Goal: Communication & Community: Answer question/provide support

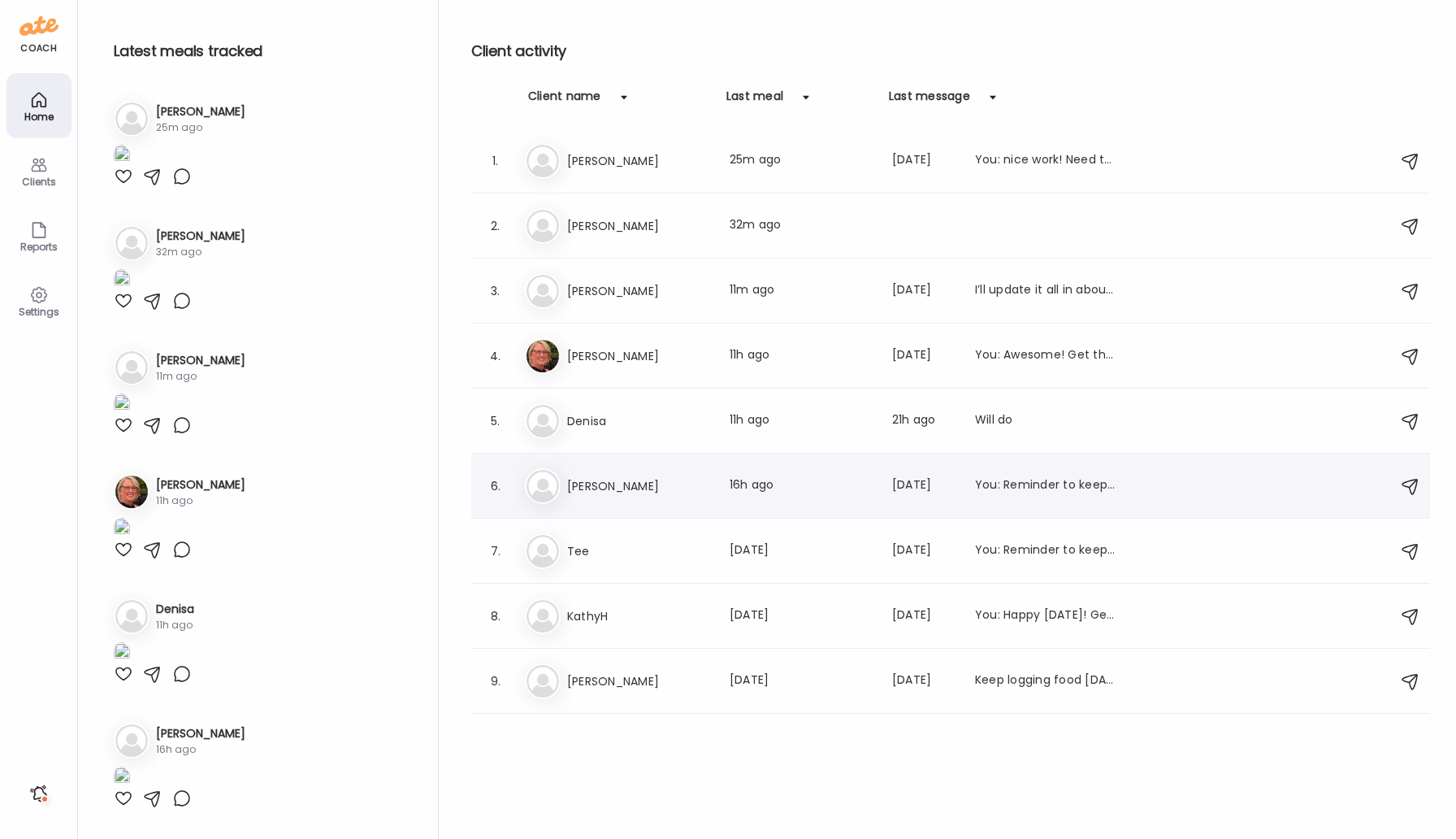
type input "**********"
click at [600, 489] on h3 "[PERSON_NAME]" at bounding box center [639, 486] width 144 height 20
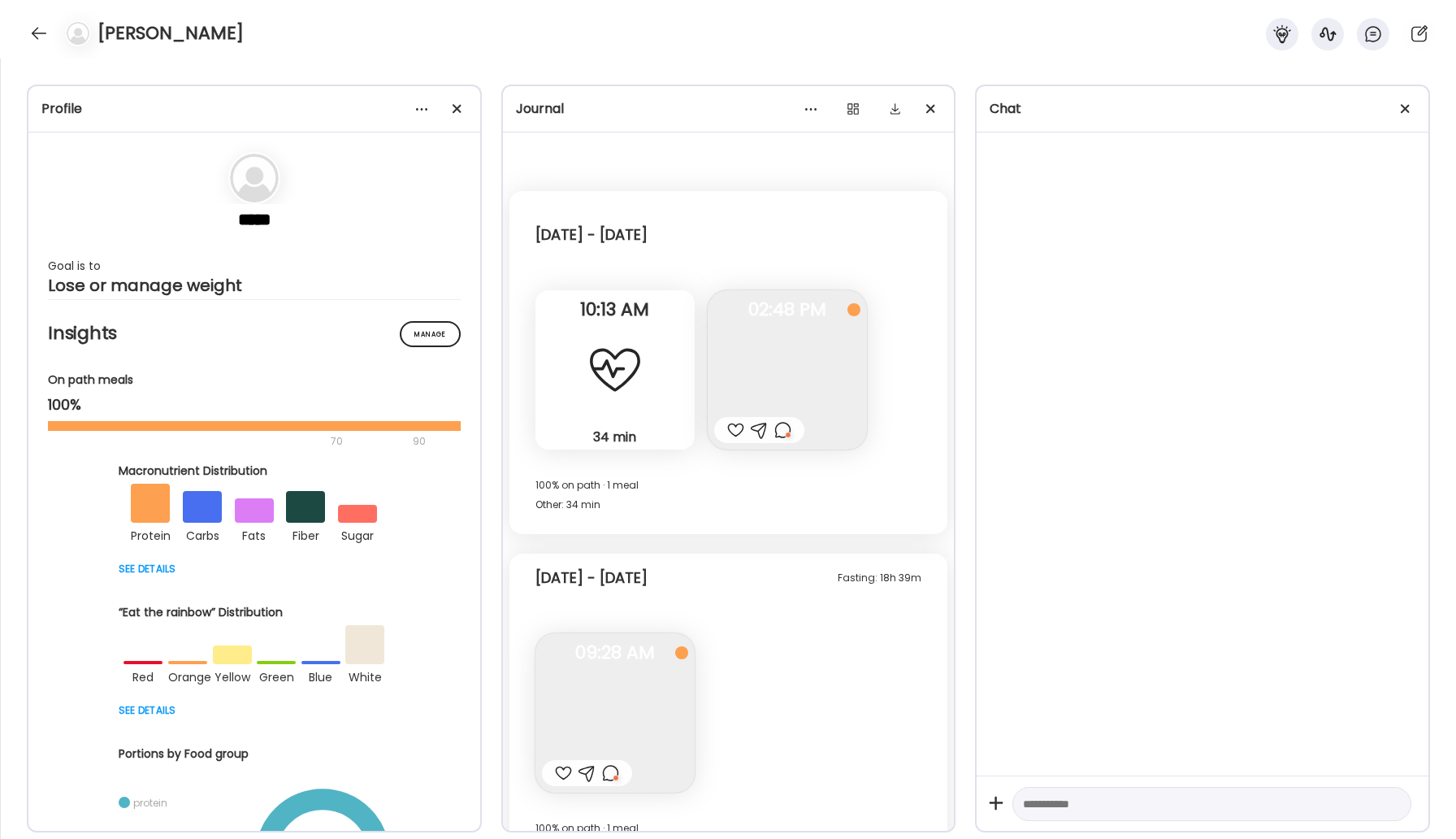
scroll to position [4808, 0]
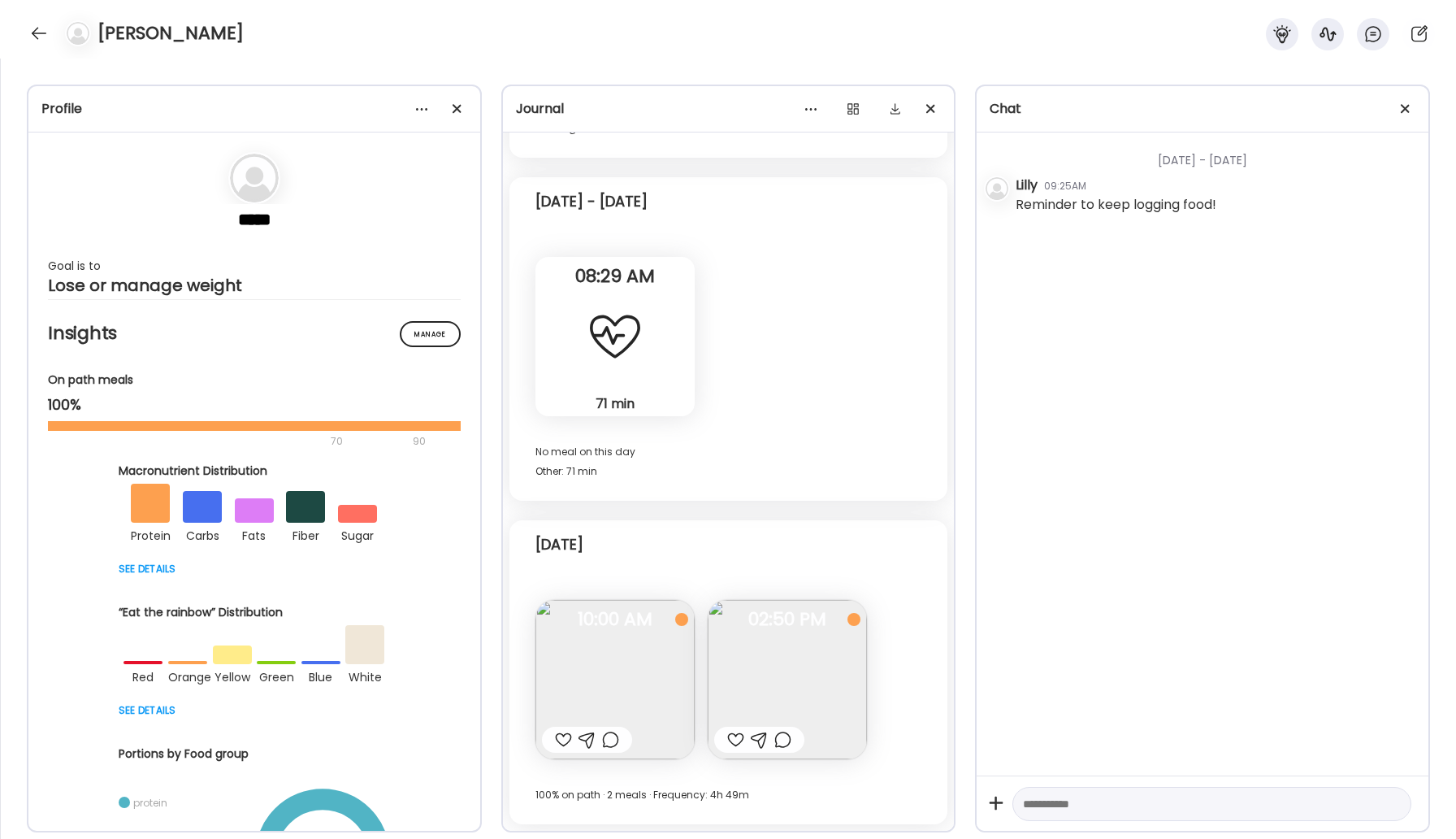
click at [757, 683] on img at bounding box center [787, 680] width 159 height 159
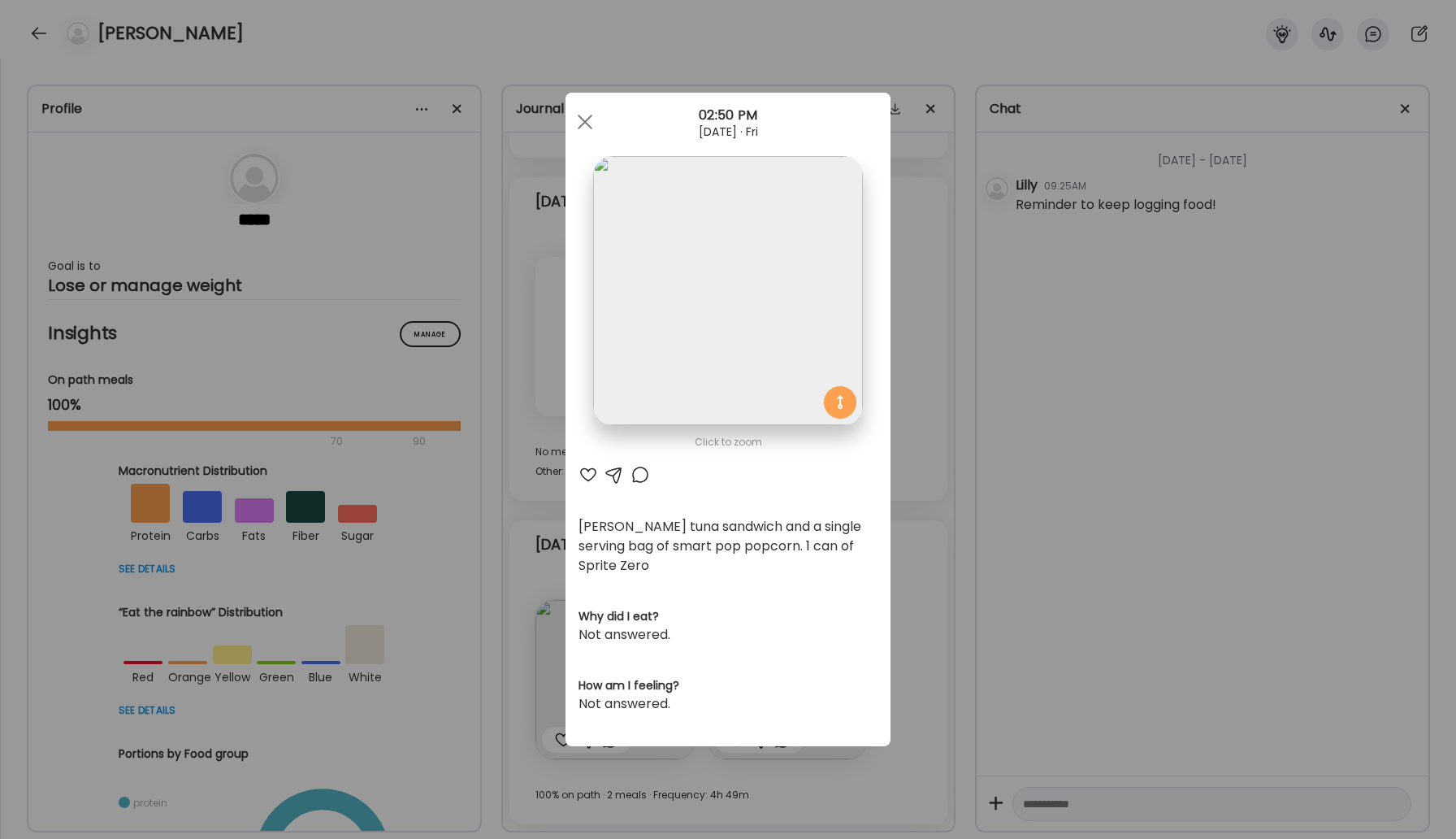
click at [584, 478] on div at bounding box center [589, 474] width 20 height 20
click at [584, 121] on span at bounding box center [585, 122] width 15 height 15
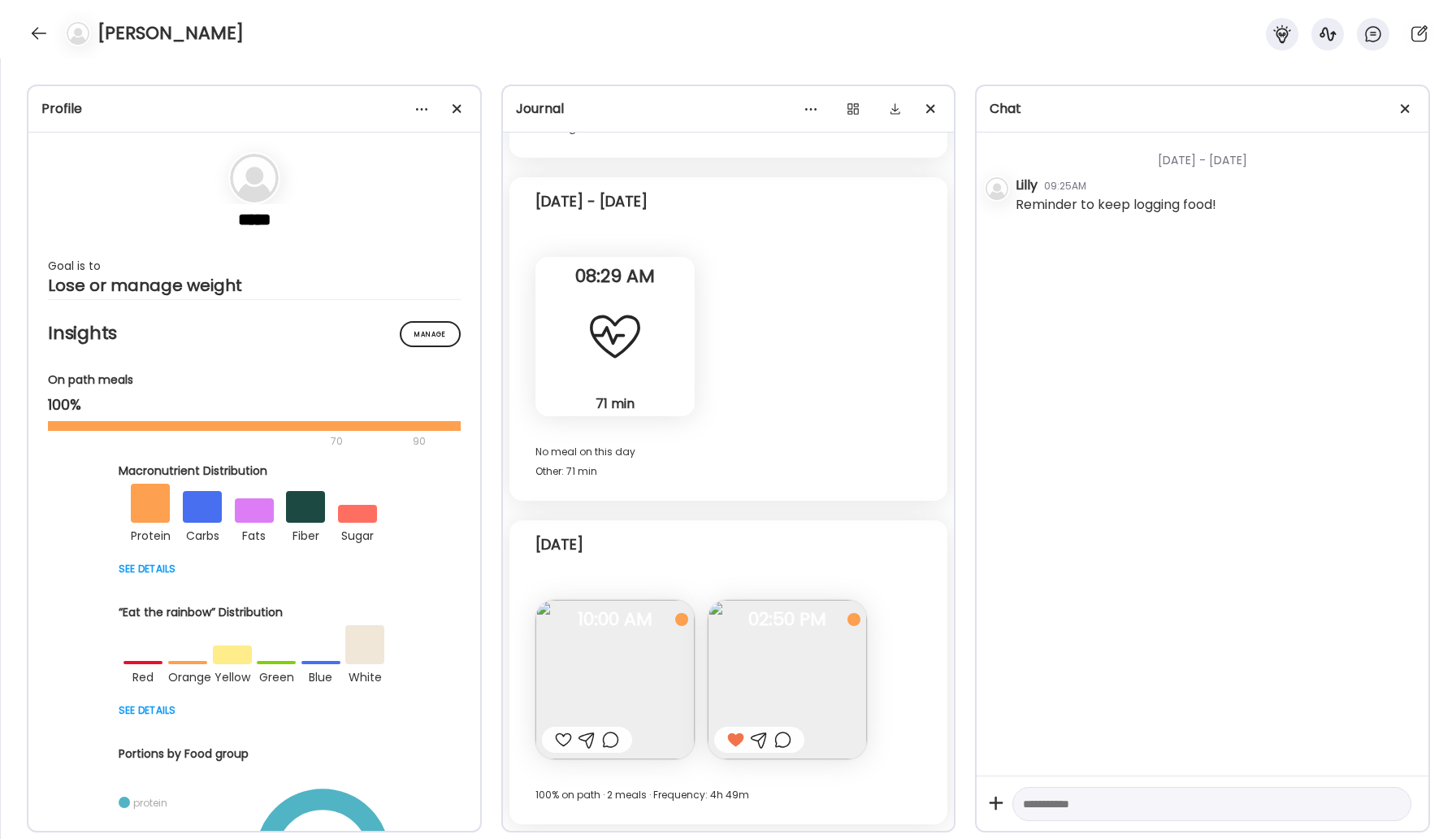
click at [552, 737] on div at bounding box center [587, 739] width 91 height 26
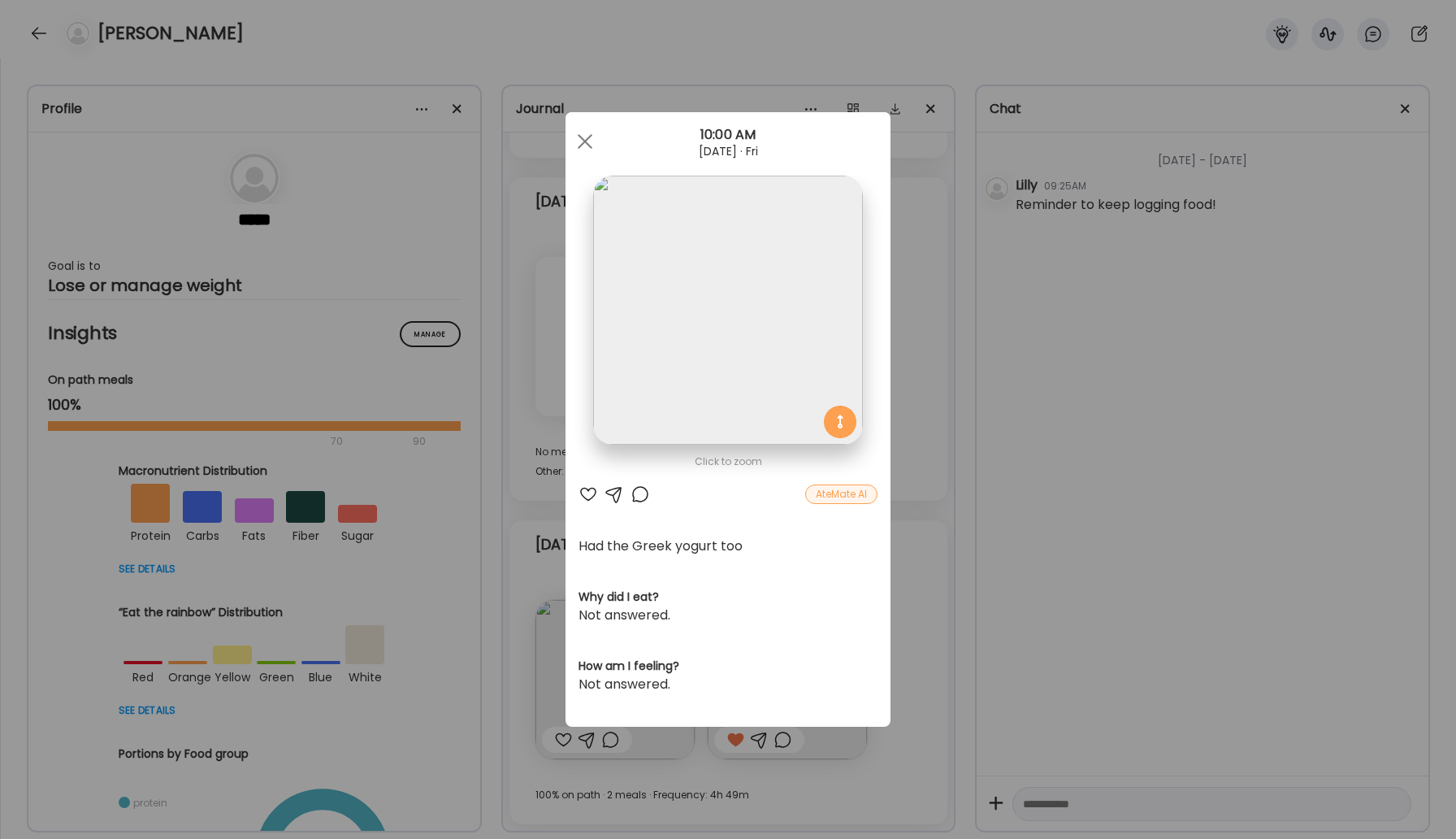
click at [635, 495] on div at bounding box center [641, 494] width 20 height 20
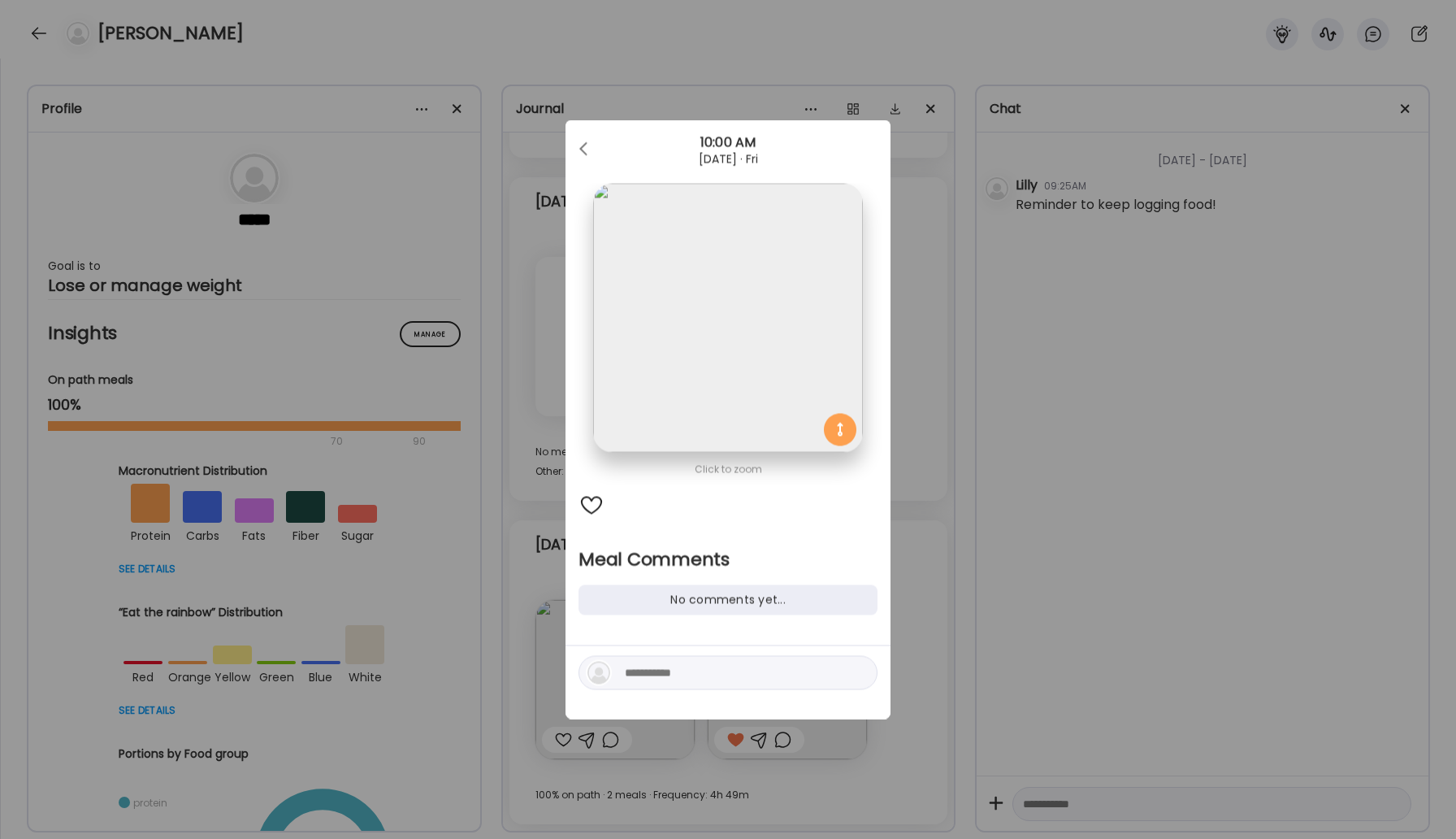
click at [680, 700] on div at bounding box center [728, 682] width 325 height 73
click at [667, 678] on textarea at bounding box center [734, 673] width 219 height 20
type textarea "**********"
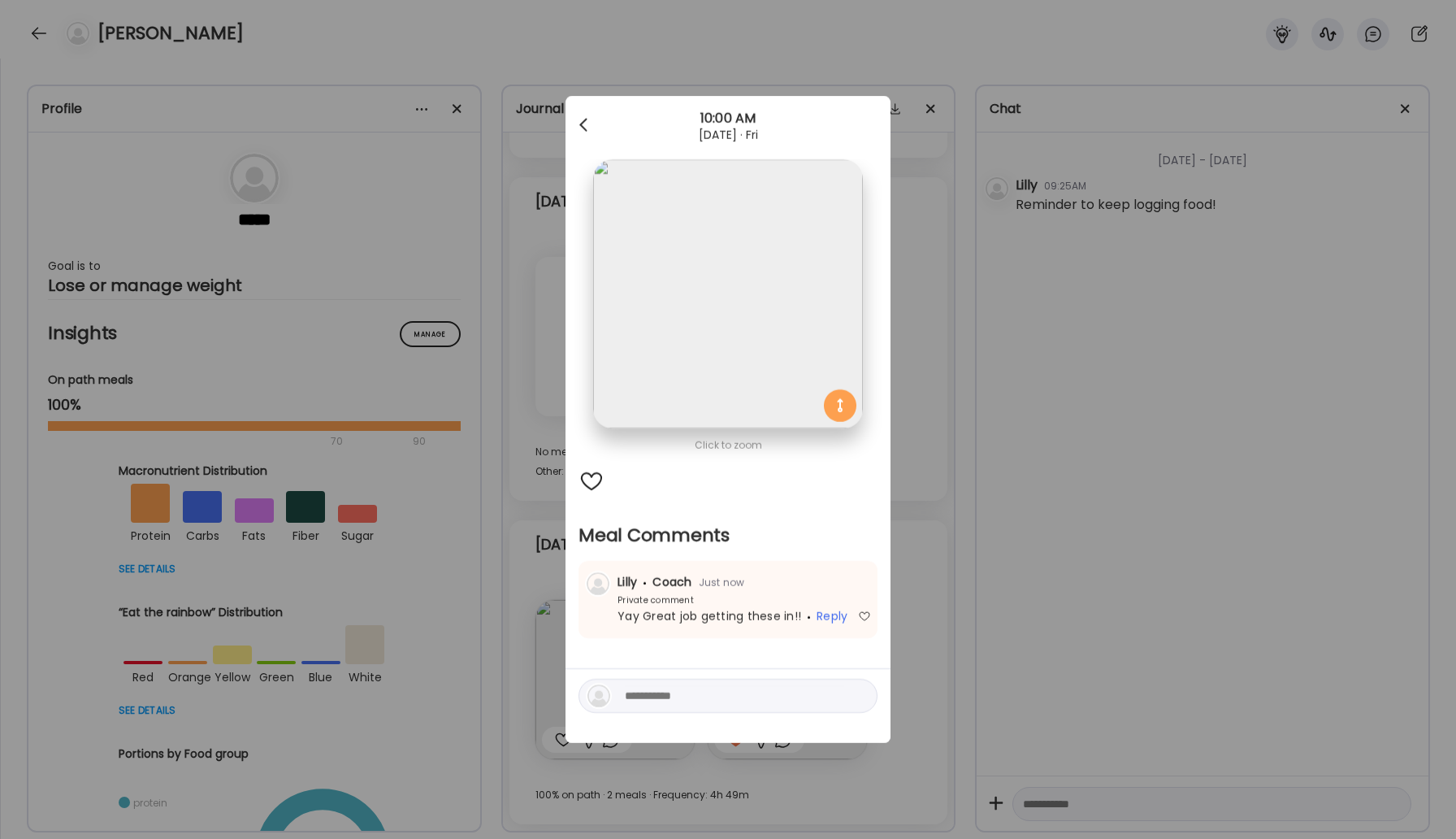
click at [584, 117] on div at bounding box center [585, 125] width 33 height 33
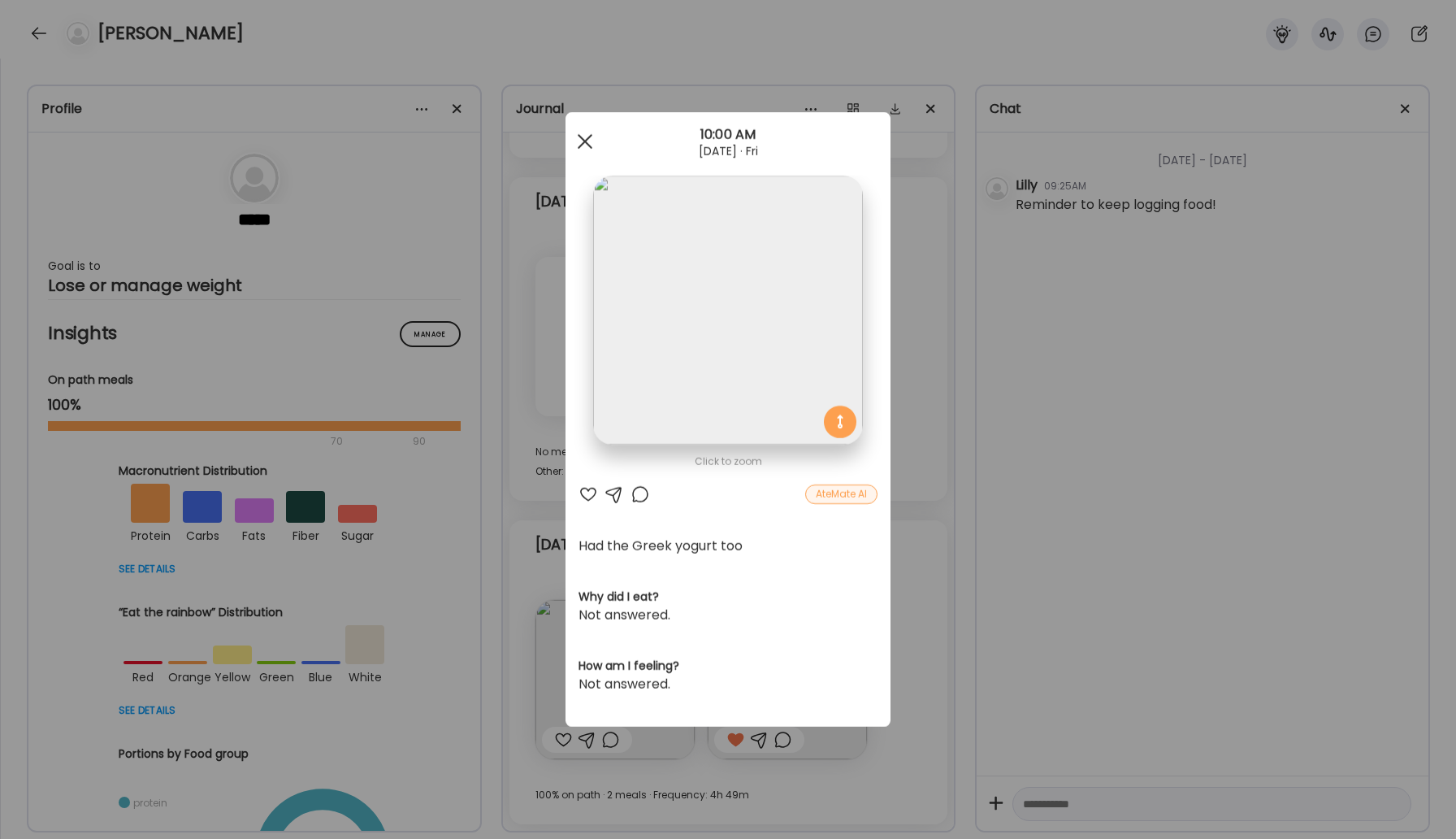
click at [579, 140] on div at bounding box center [585, 141] width 33 height 33
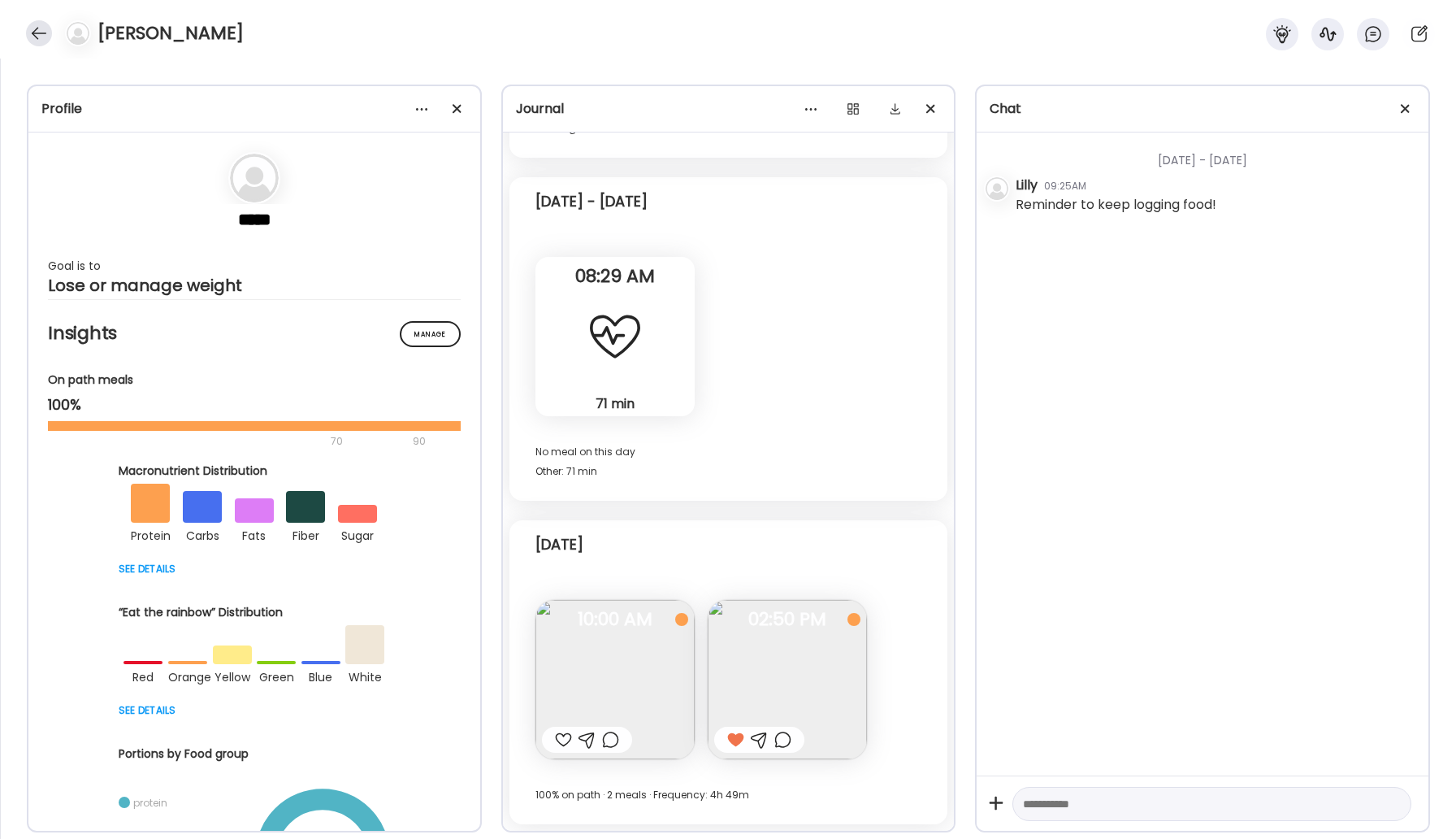
click at [34, 37] on div at bounding box center [39, 33] width 26 height 26
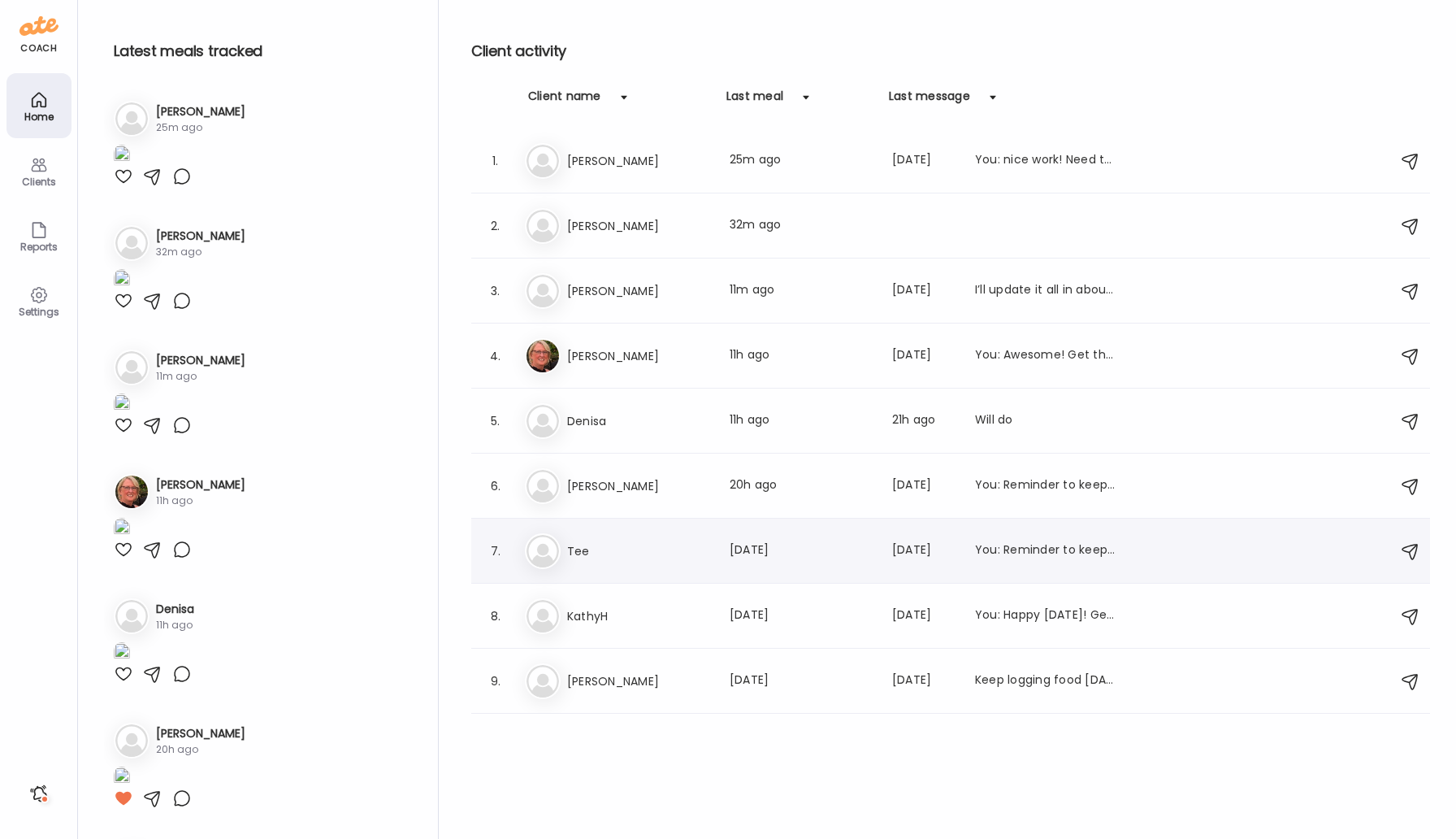
click at [601, 548] on h3 "Tee" at bounding box center [639, 551] width 144 height 20
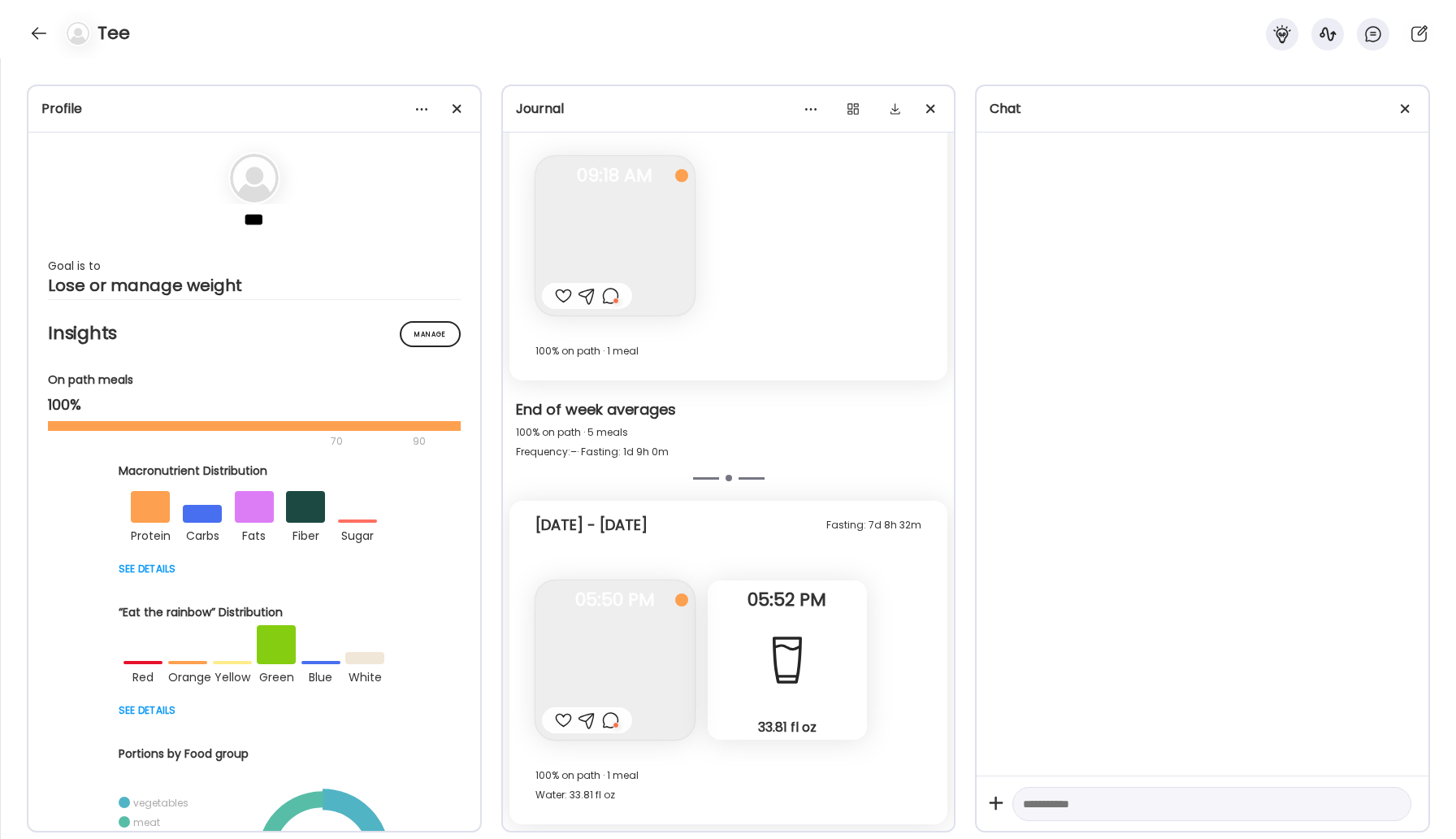
scroll to position [1871, 0]
click at [37, 28] on div at bounding box center [39, 33] width 26 height 26
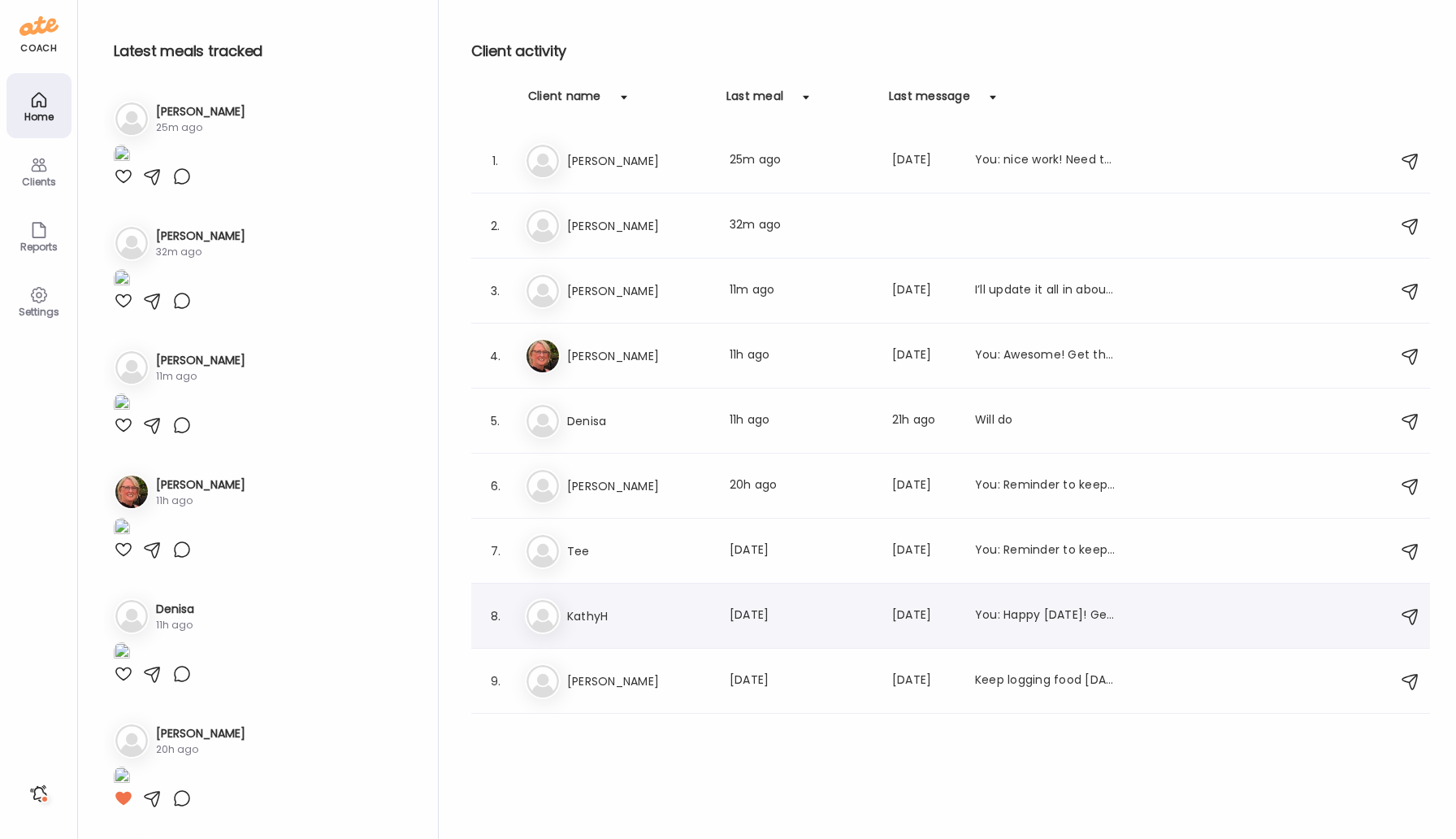
click at [606, 616] on h3 "KathyH" at bounding box center [639, 616] width 144 height 20
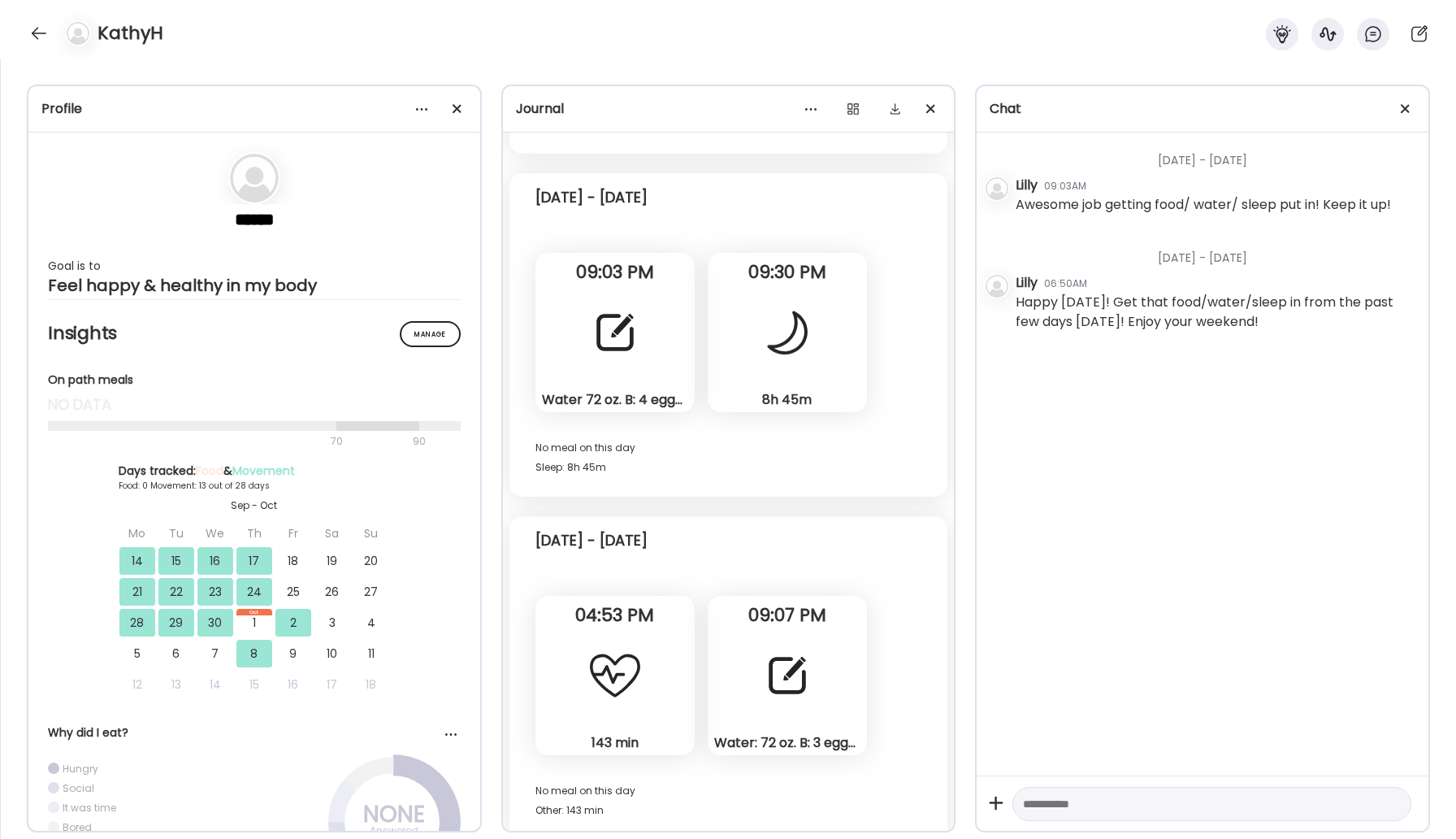
scroll to position [9441, 0]
click at [777, 685] on div at bounding box center [787, 673] width 59 height 59
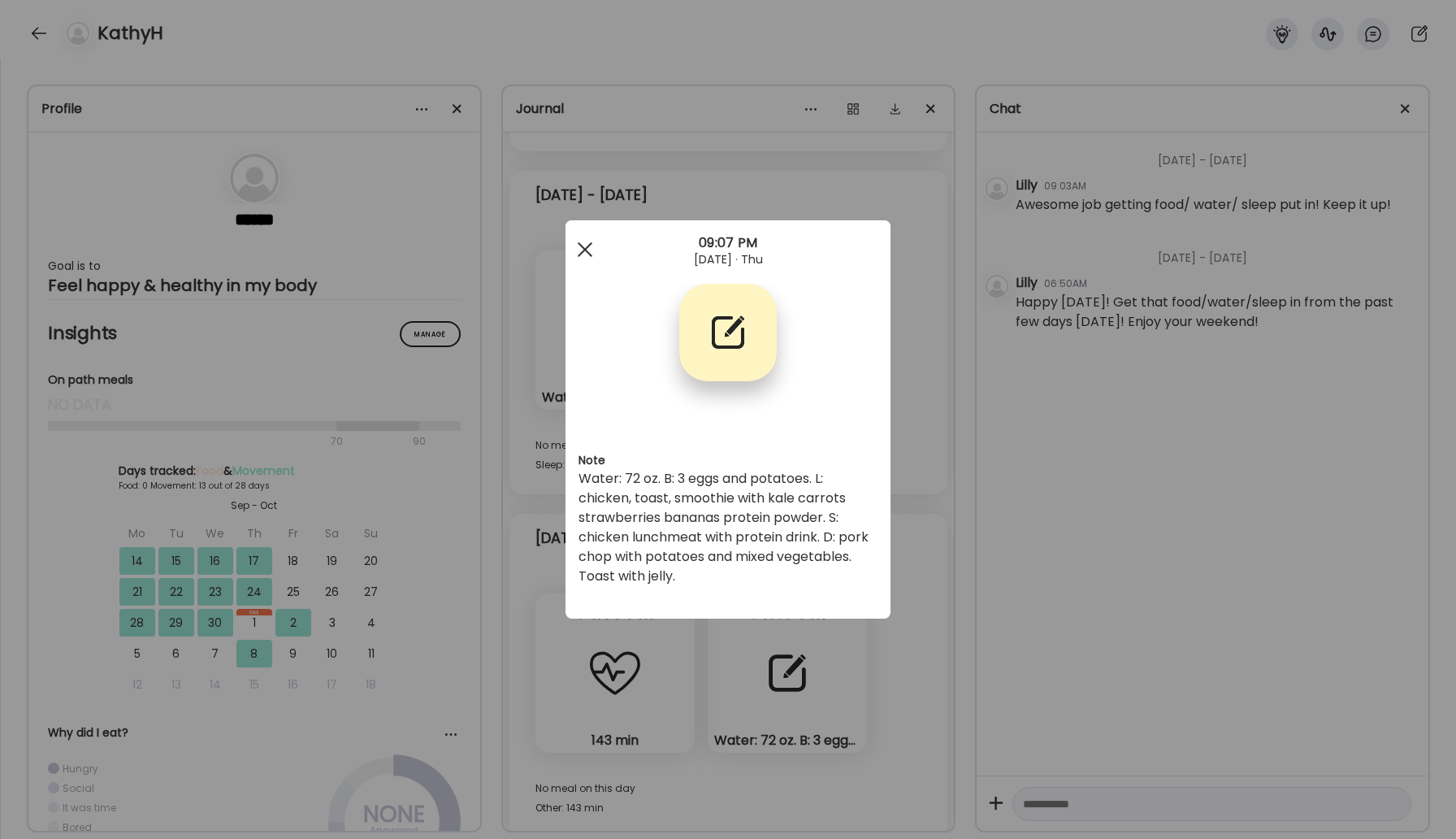
click at [583, 251] on span at bounding box center [585, 249] width 15 height 15
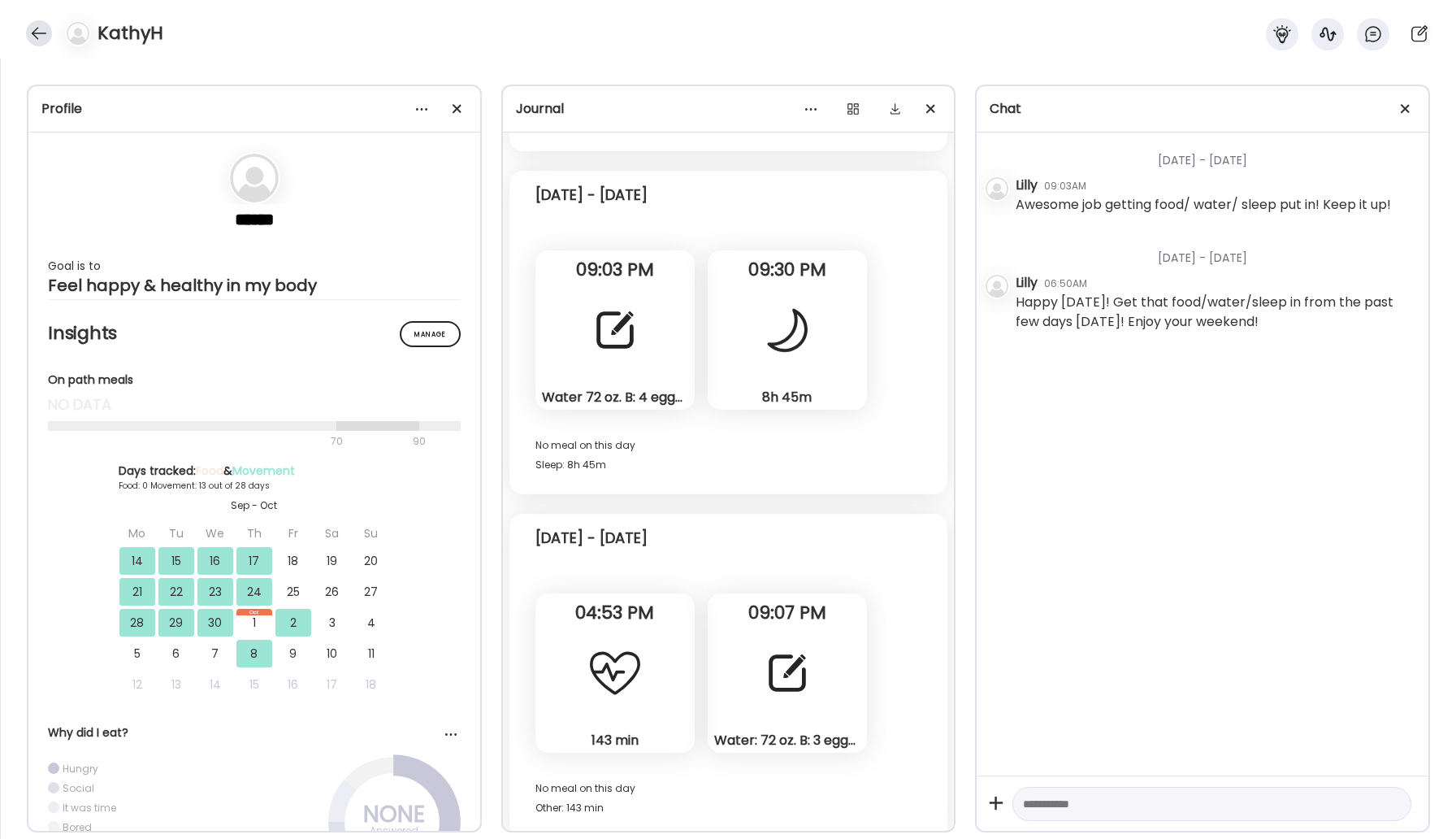
click at [41, 33] on div at bounding box center [39, 33] width 26 height 26
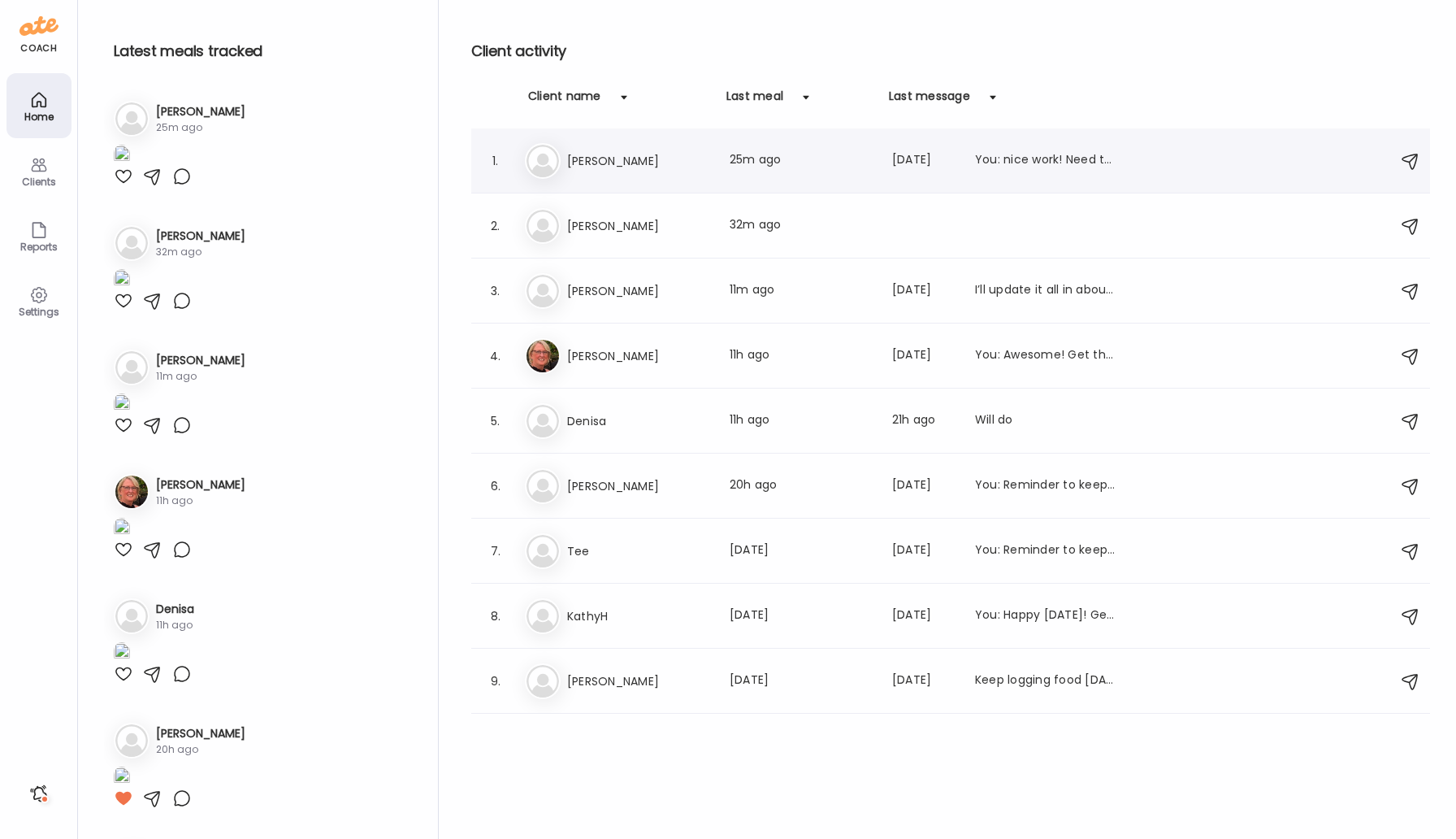
click at [630, 163] on h3 "[PERSON_NAME]" at bounding box center [639, 161] width 144 height 20
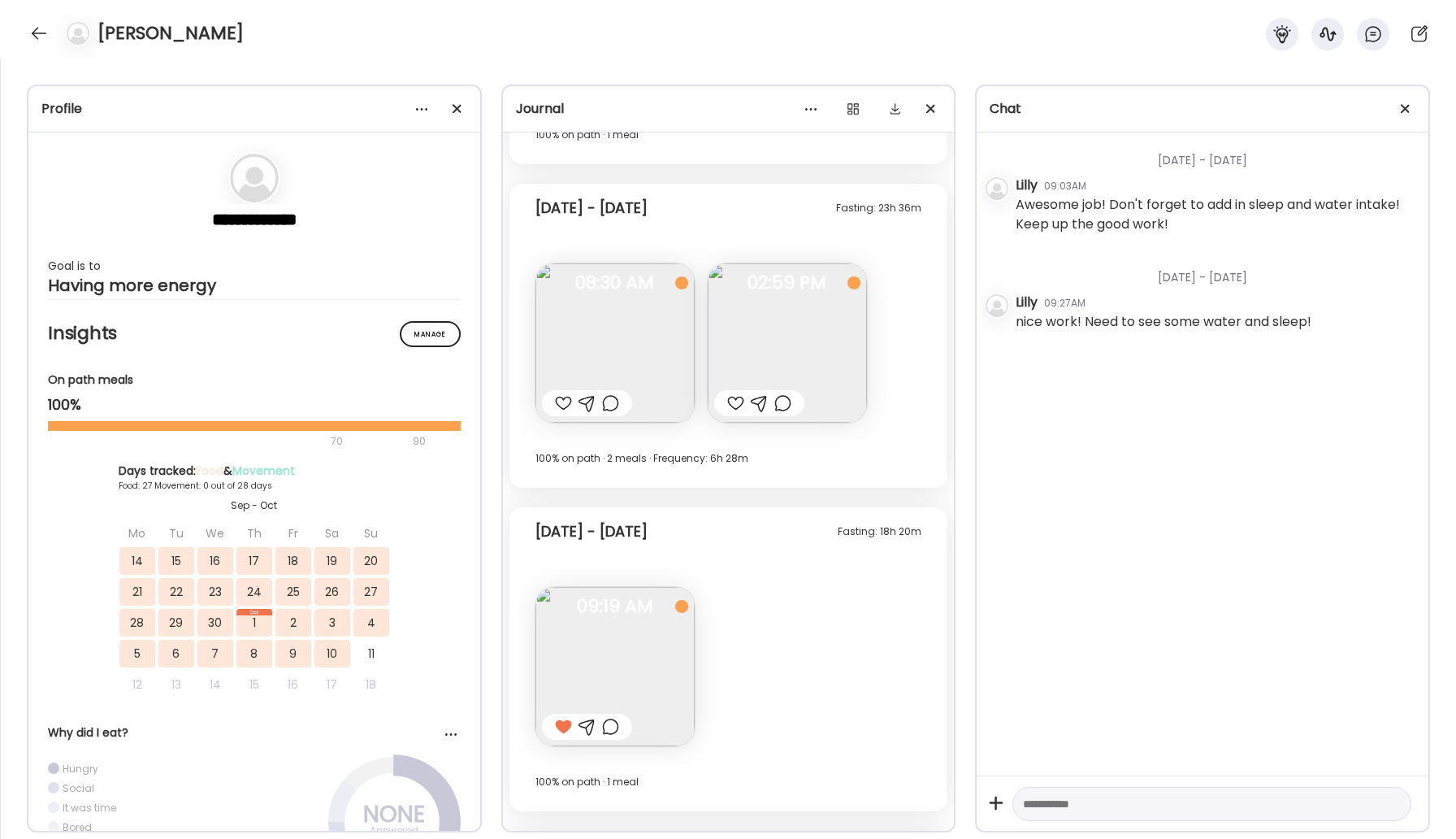
scroll to position [11817, 0]
click at [46, 30] on div at bounding box center [39, 33] width 26 height 26
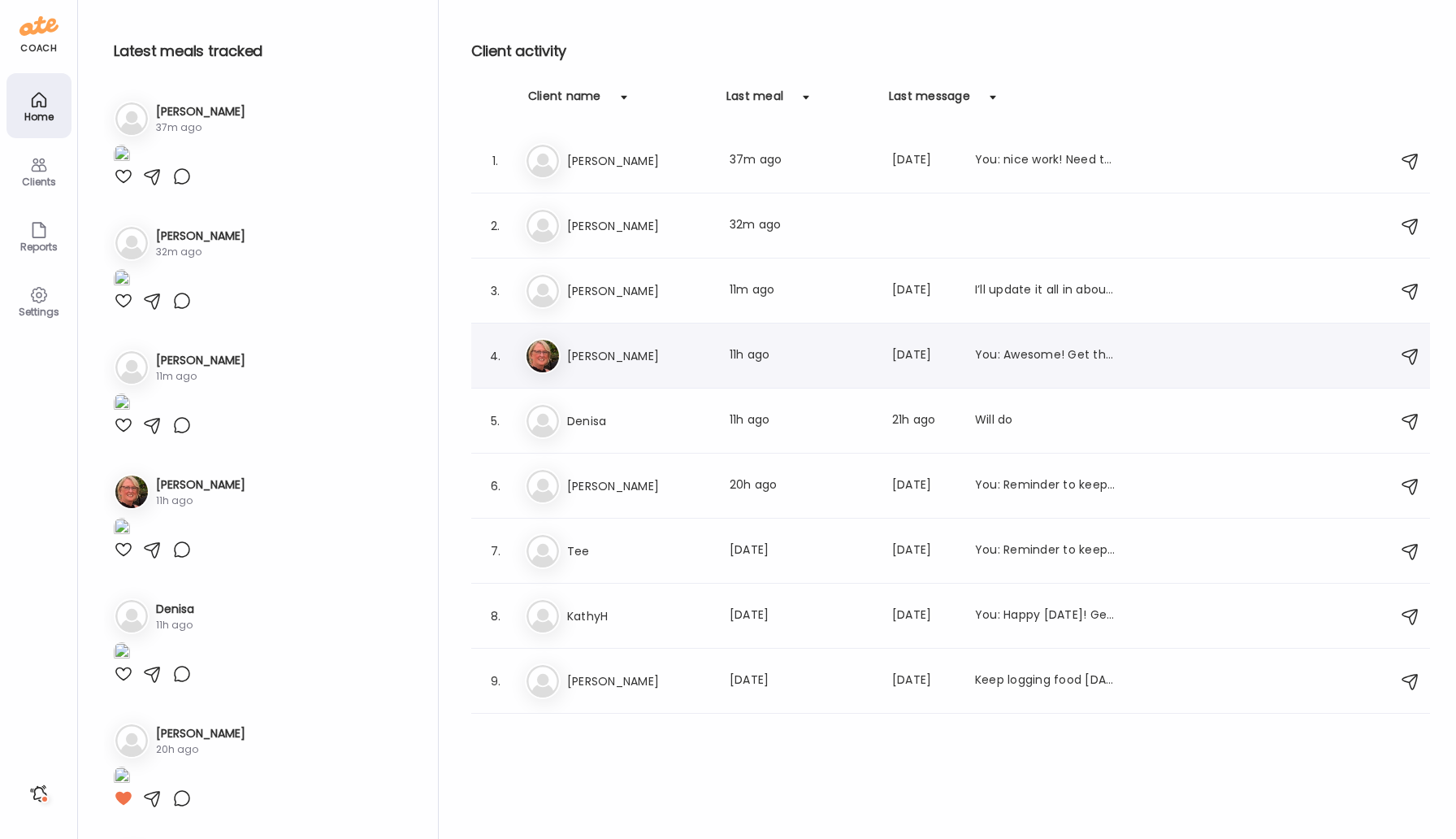
click at [601, 361] on h3 "[PERSON_NAME]" at bounding box center [639, 356] width 144 height 20
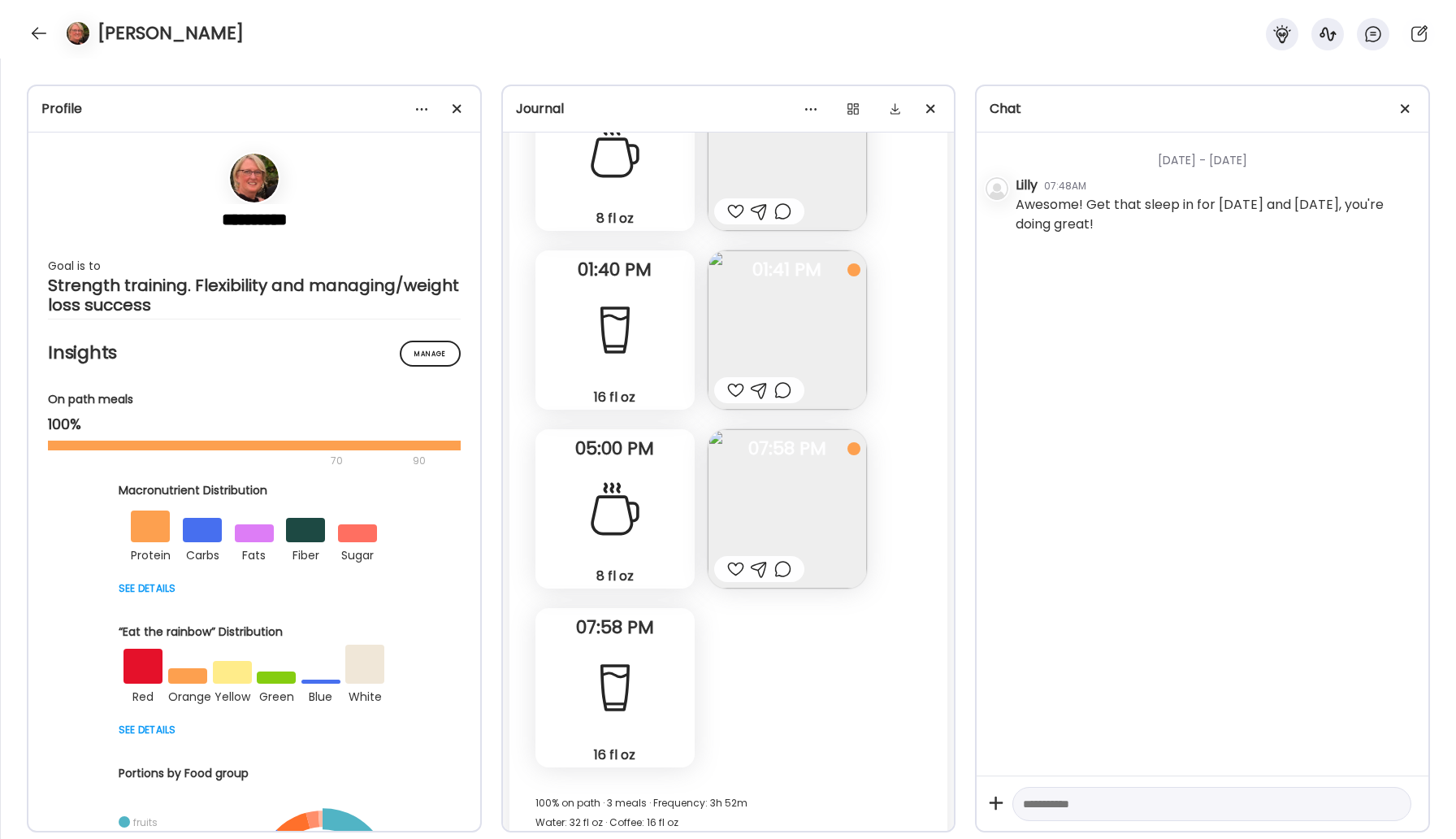
scroll to position [31461, 0]
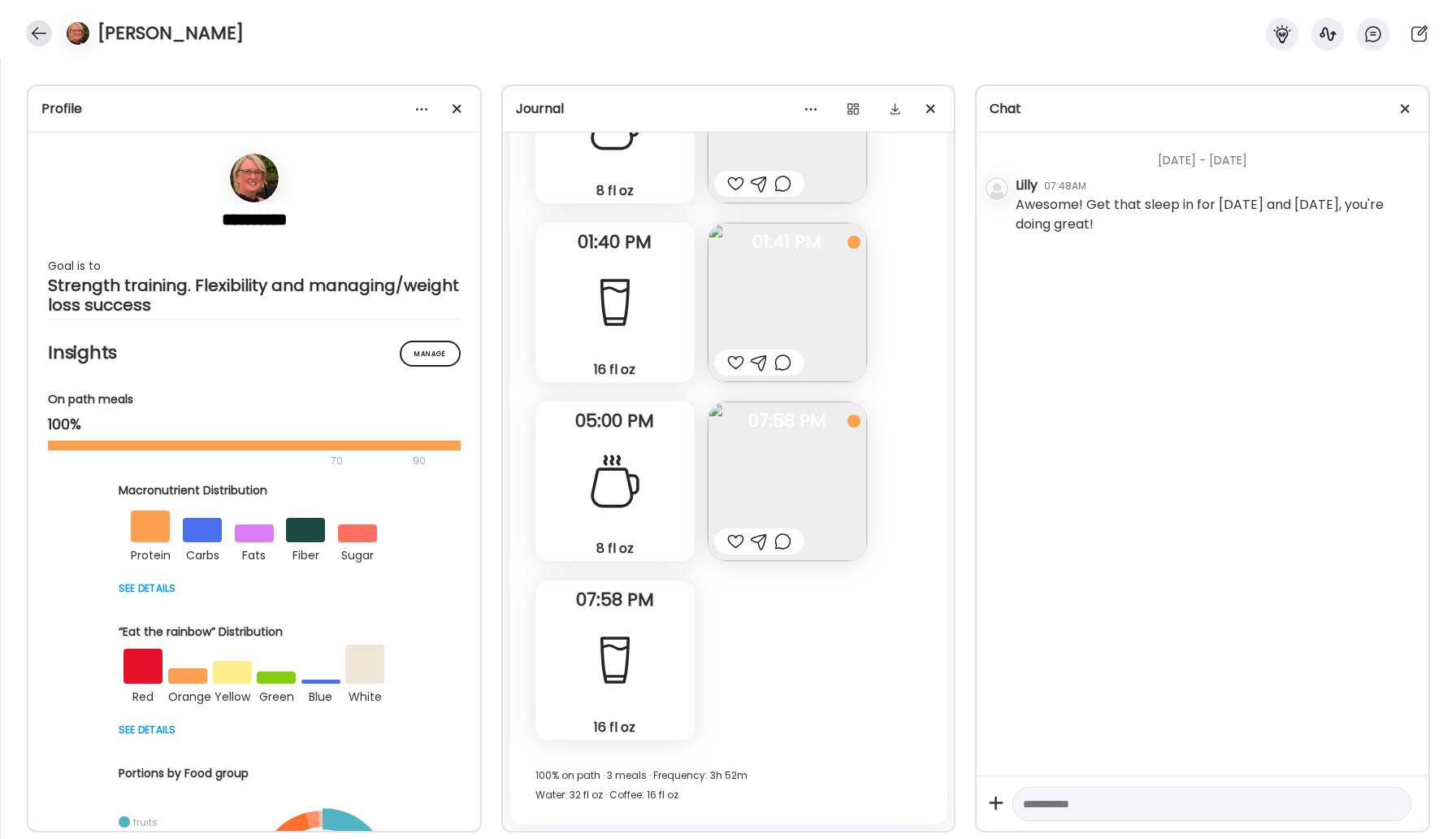
click at [30, 37] on div at bounding box center [39, 33] width 26 height 26
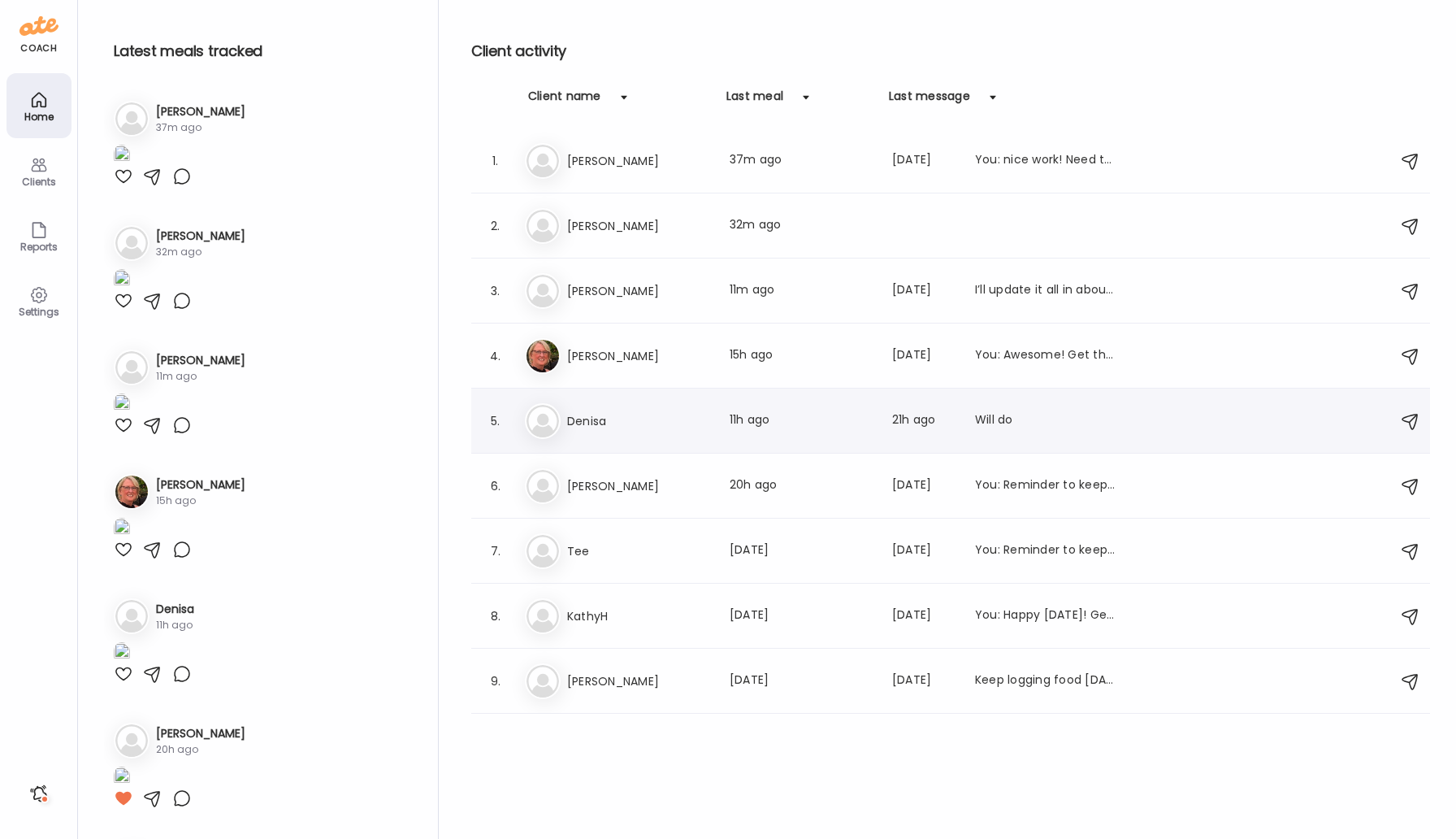
click at [615, 417] on h3 "Denisa" at bounding box center [639, 421] width 144 height 20
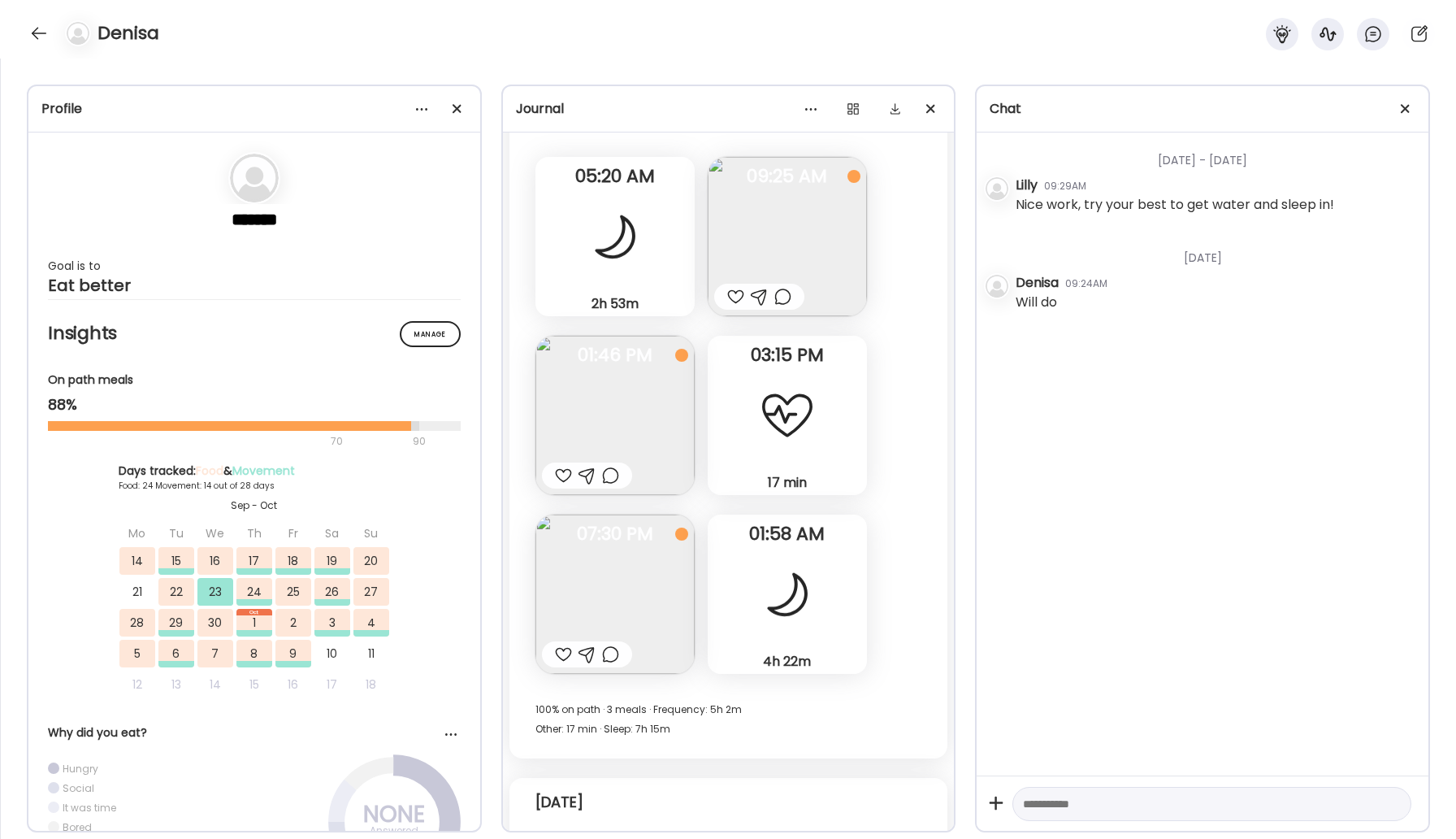
scroll to position [15490, 0]
click at [1036, 798] on textarea at bounding box center [1198, 804] width 349 height 20
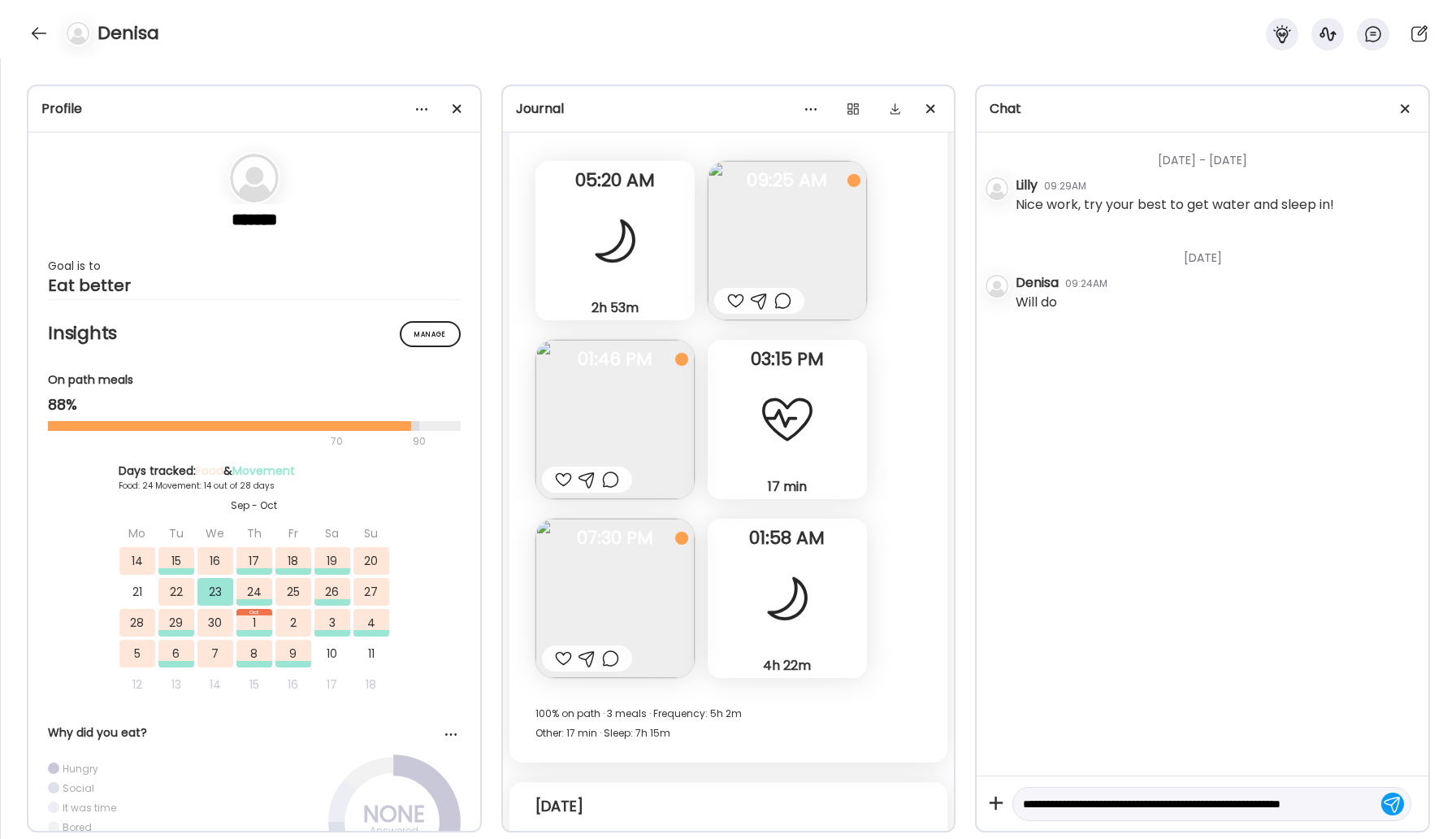
scroll to position [19, 0]
type textarea "**********"
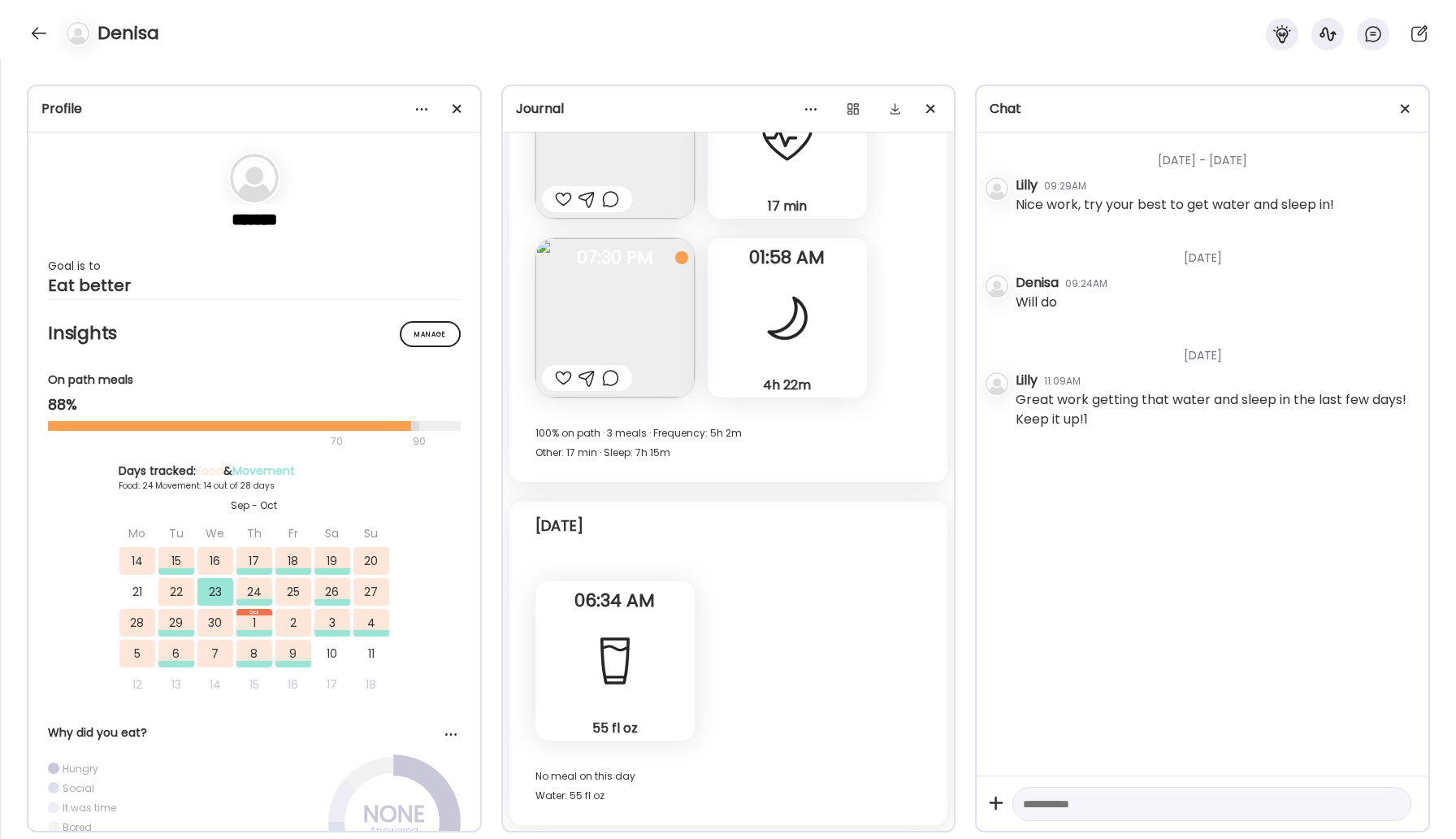
scroll to position [15771, 0]
click at [44, 24] on div at bounding box center [39, 33] width 26 height 26
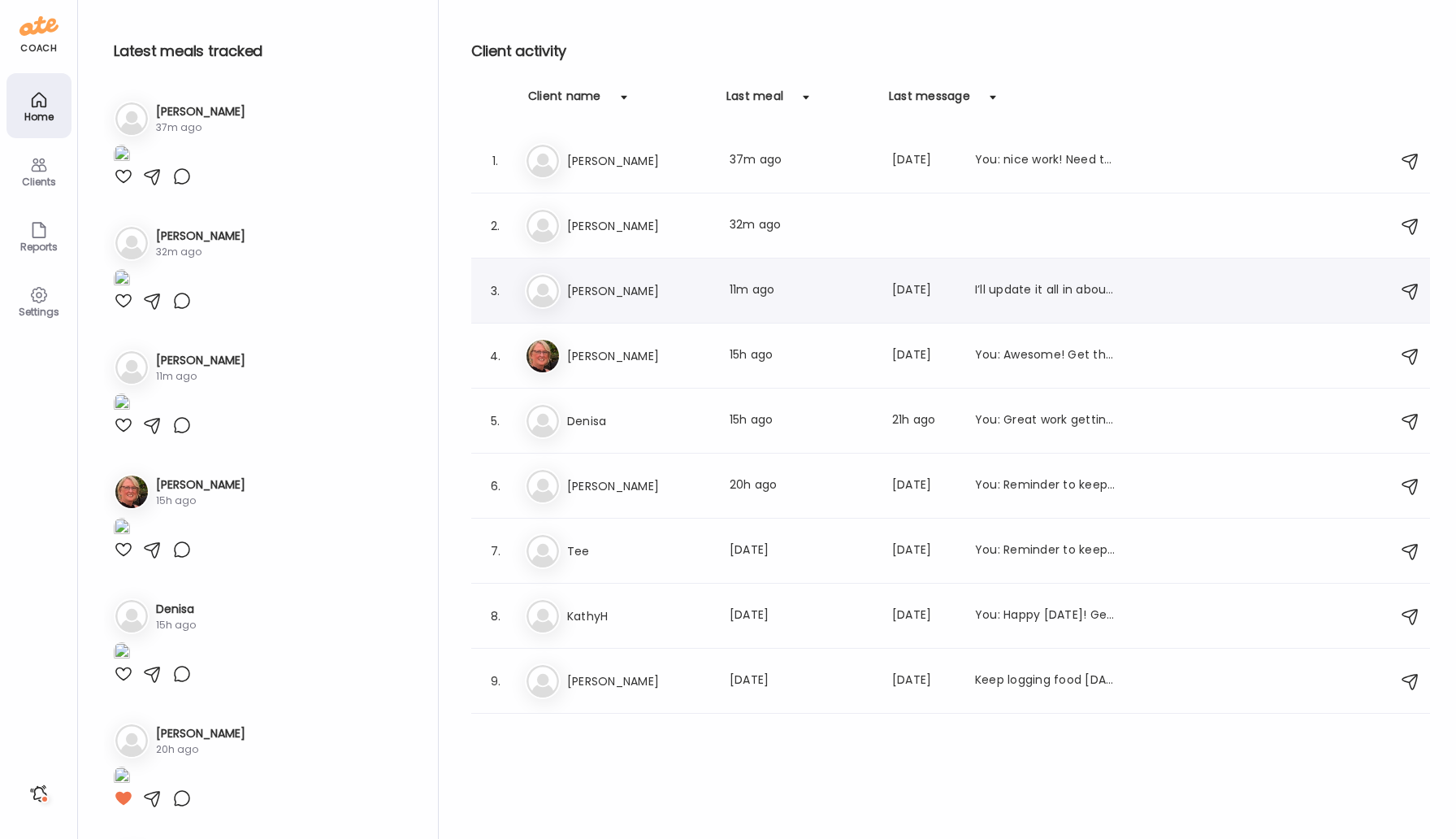
click at [614, 302] on div "Da [PERSON_NAME] Last meal: 11m ago Last message: [DATE] I’ll update it all in …" at bounding box center [953, 291] width 856 height 36
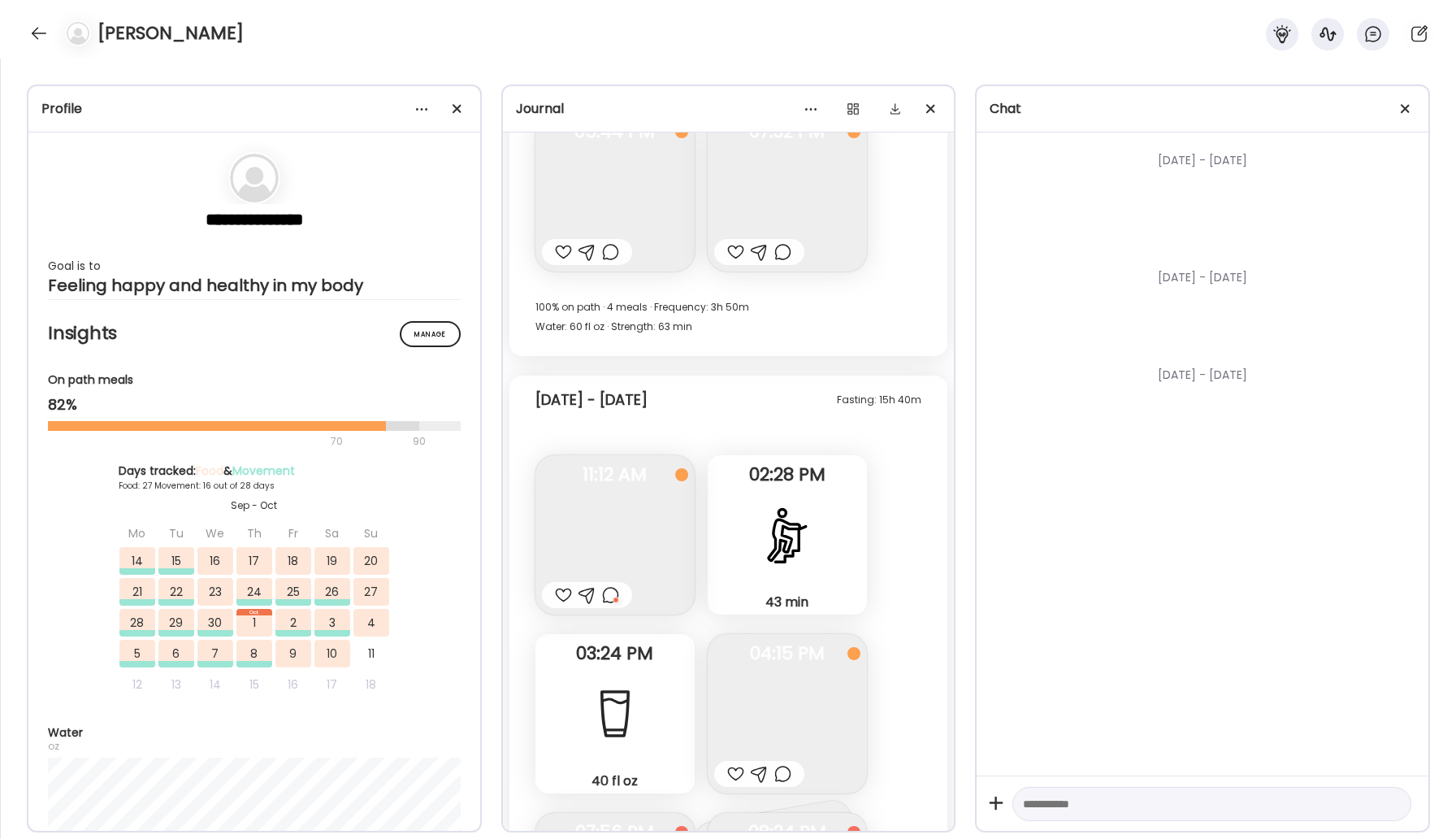
scroll to position [27175, 0]
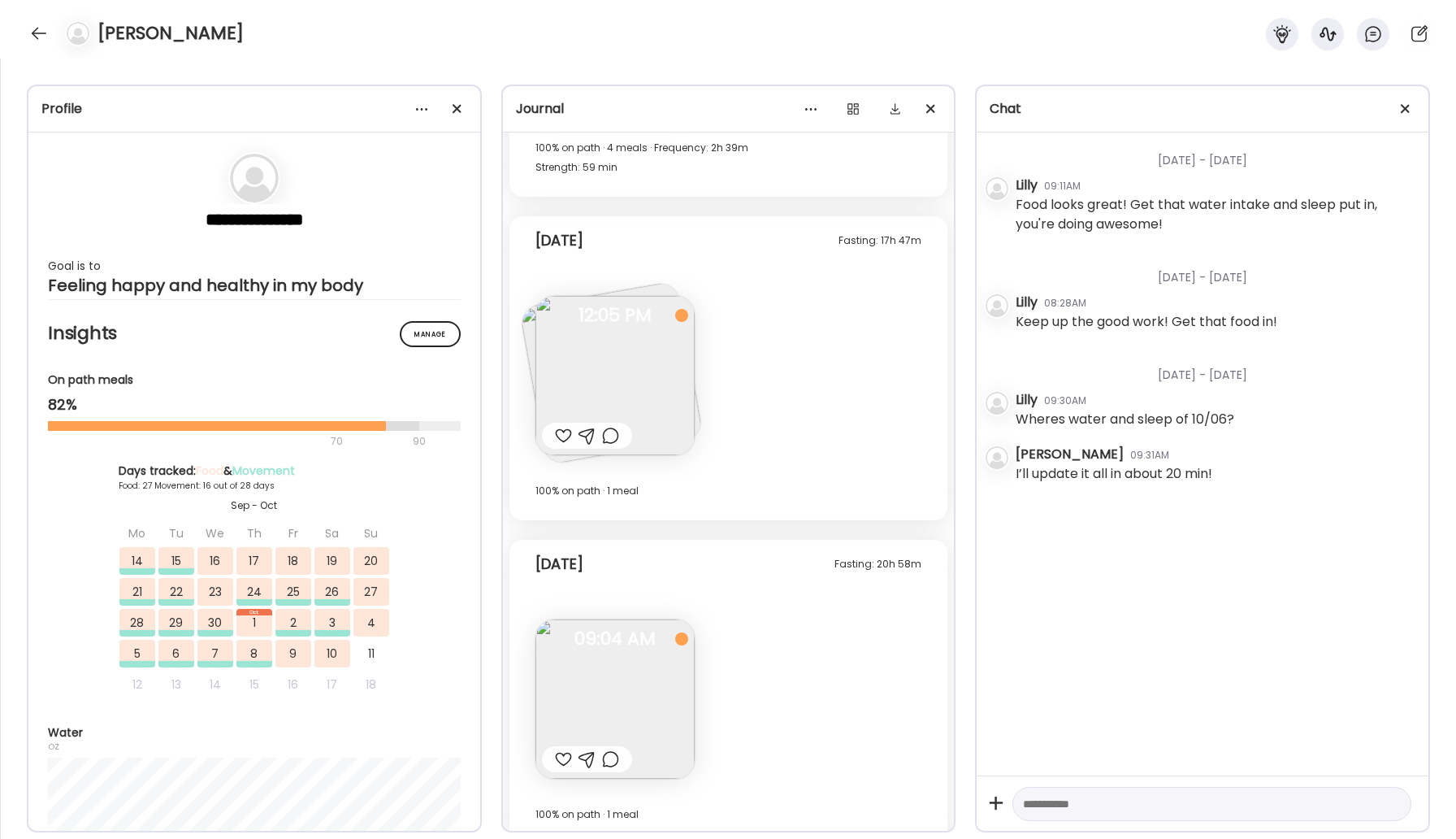
click at [646, 371] on img at bounding box center [615, 376] width 159 height 159
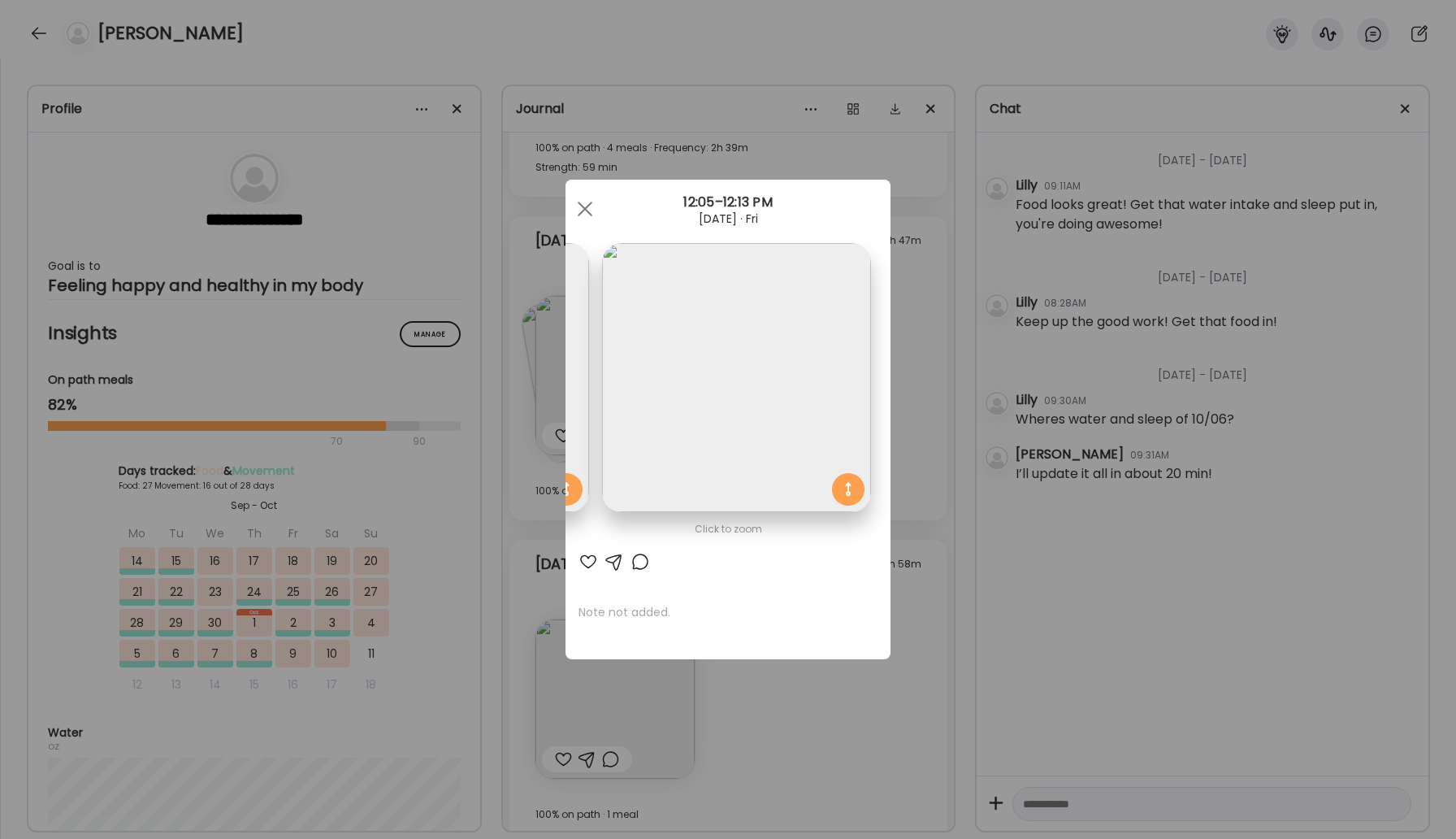
scroll to position [0, 0]
click at [573, 204] on div at bounding box center [585, 208] width 33 height 33
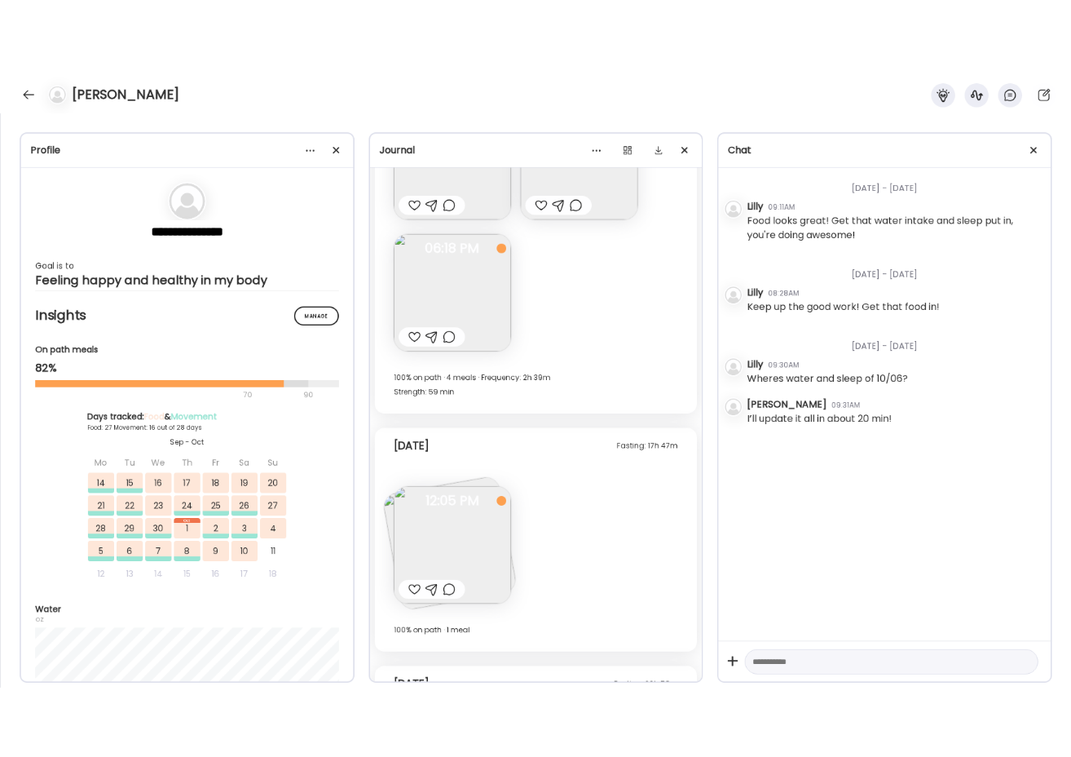
scroll to position [27272, 0]
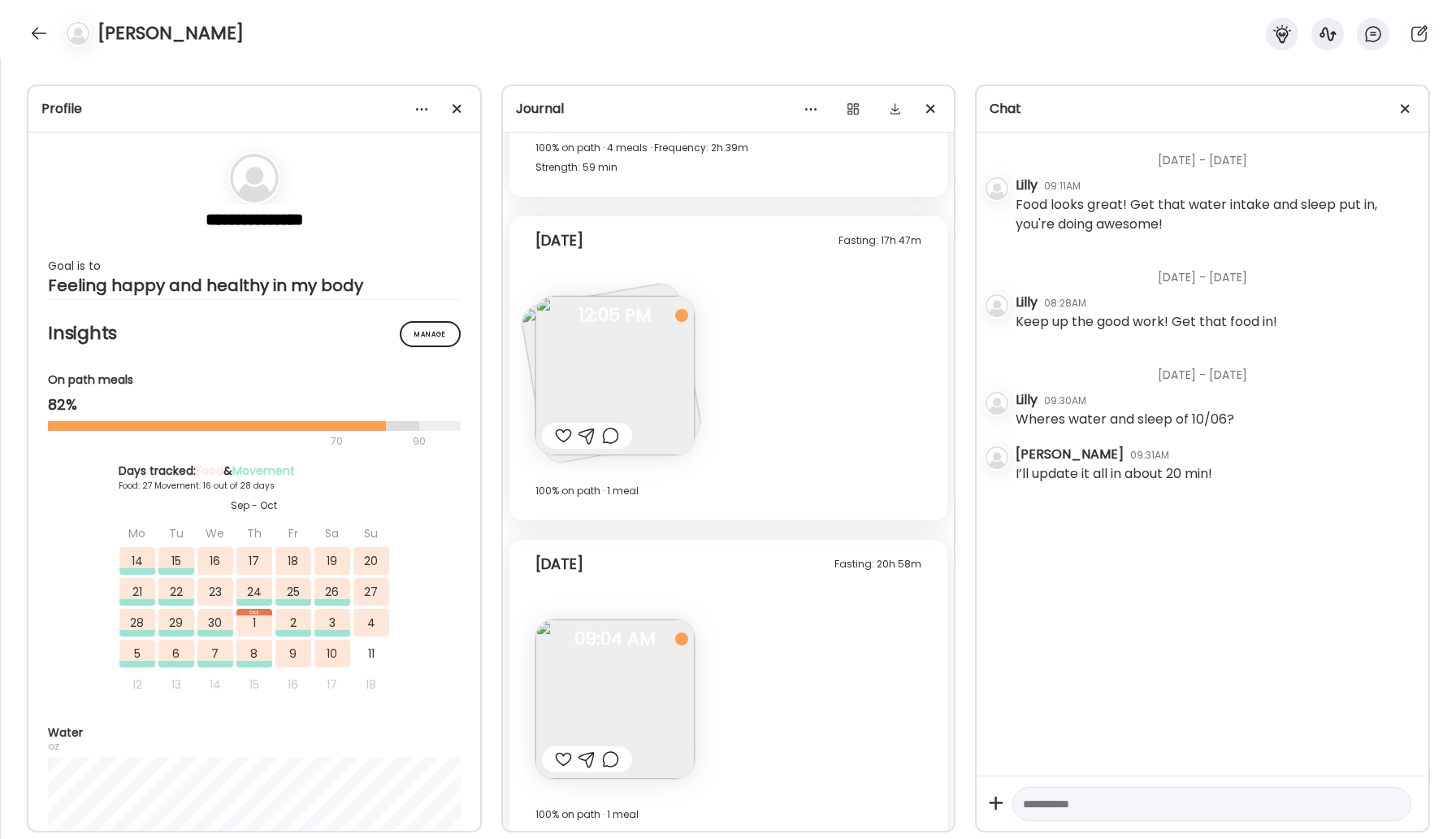
click at [613, 672] on img at bounding box center [615, 699] width 159 height 159
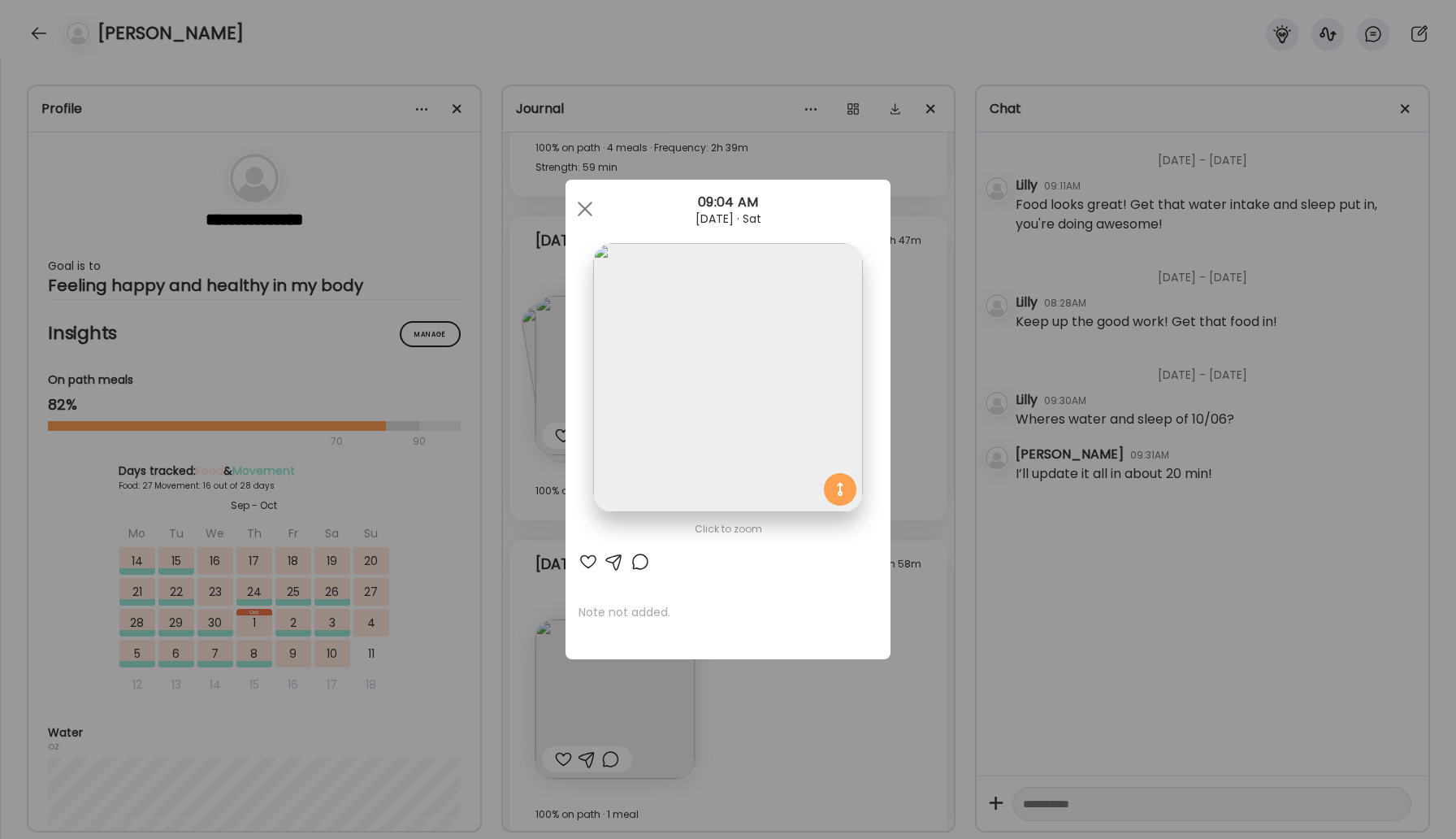
click at [585, 561] on div at bounding box center [589, 562] width 20 height 20
click at [645, 562] on div at bounding box center [641, 562] width 20 height 20
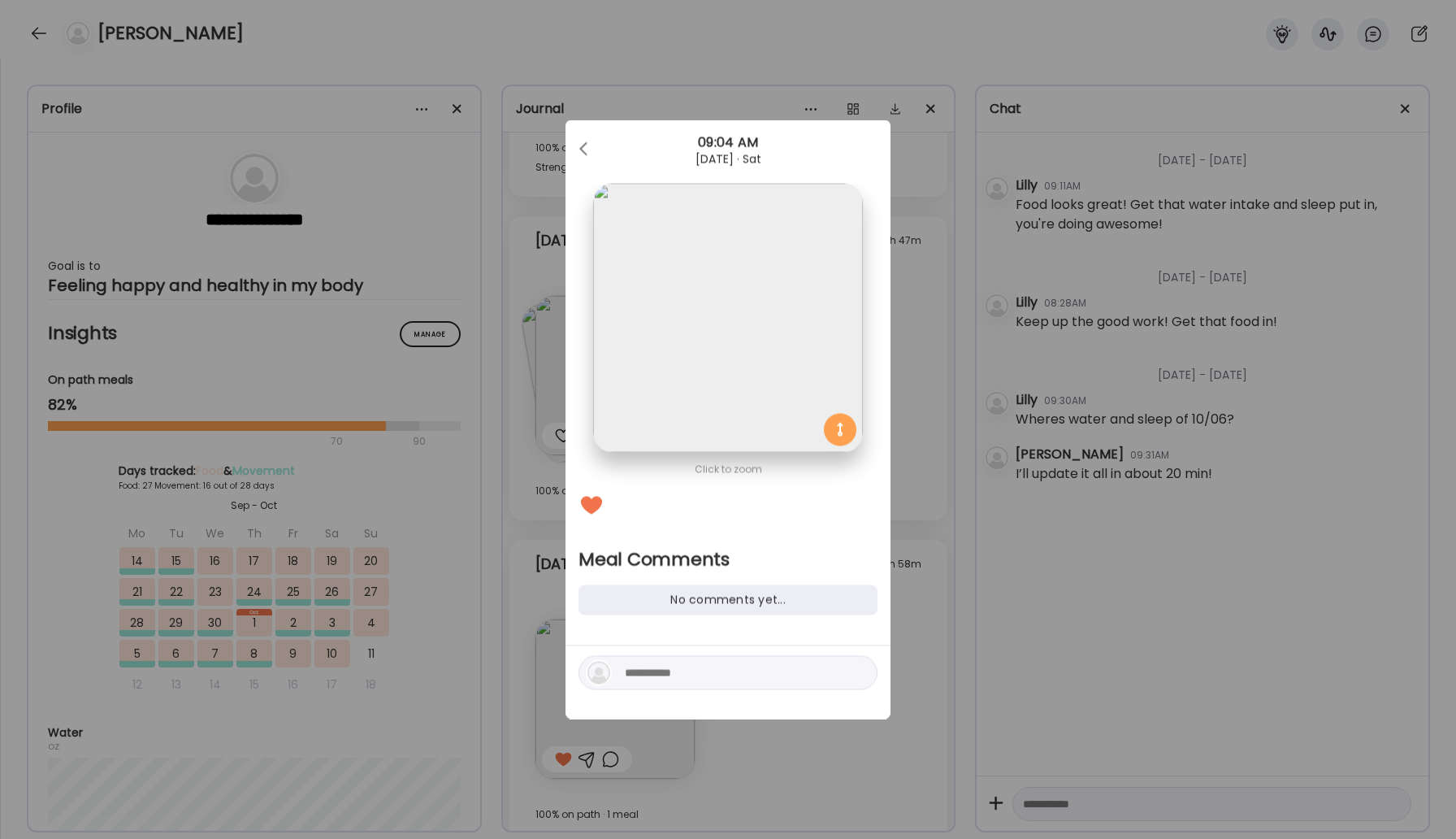
click at [712, 679] on textarea at bounding box center [734, 673] width 219 height 20
type textarea "**********"
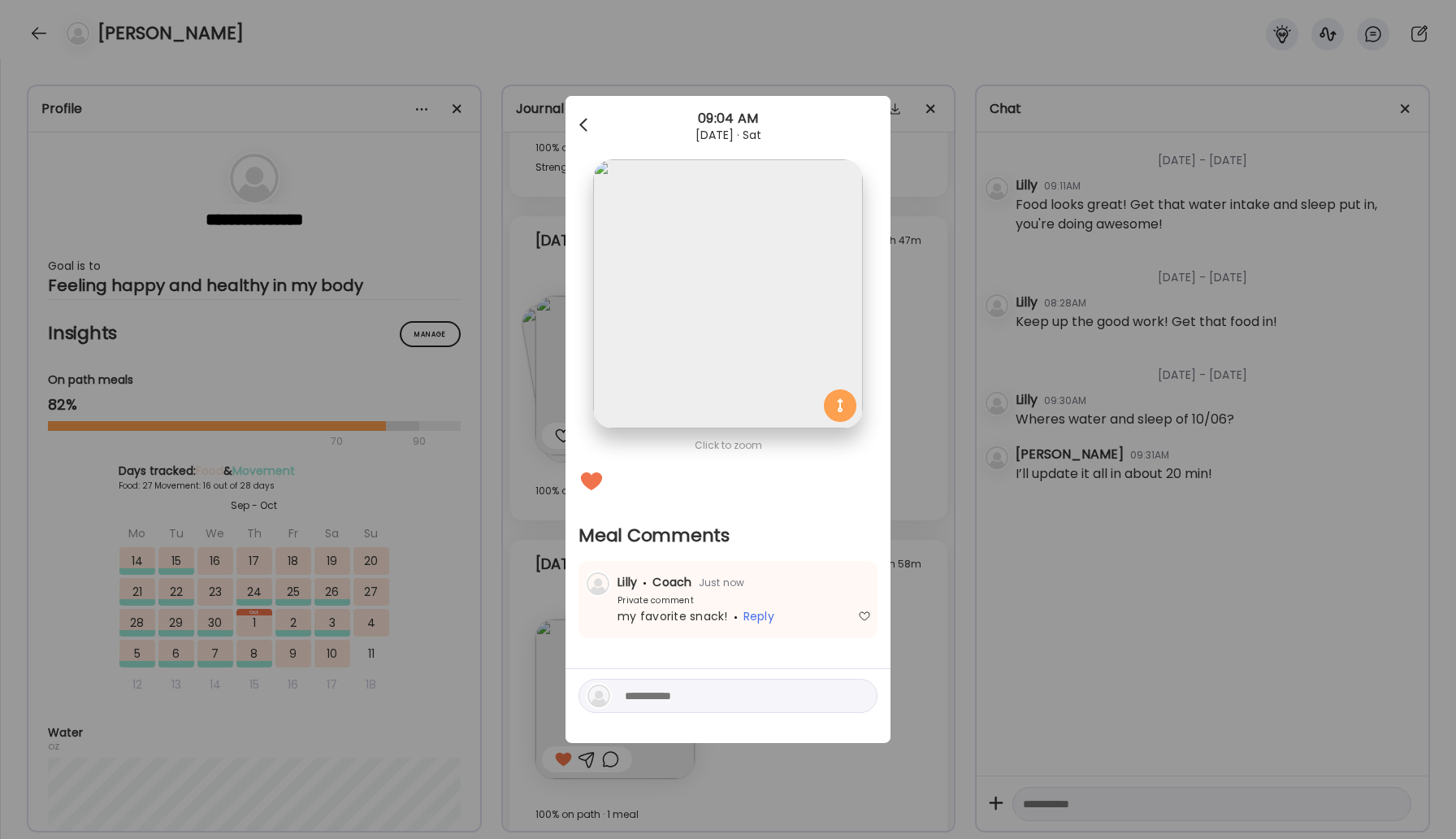
click at [584, 125] on div at bounding box center [585, 125] width 33 height 33
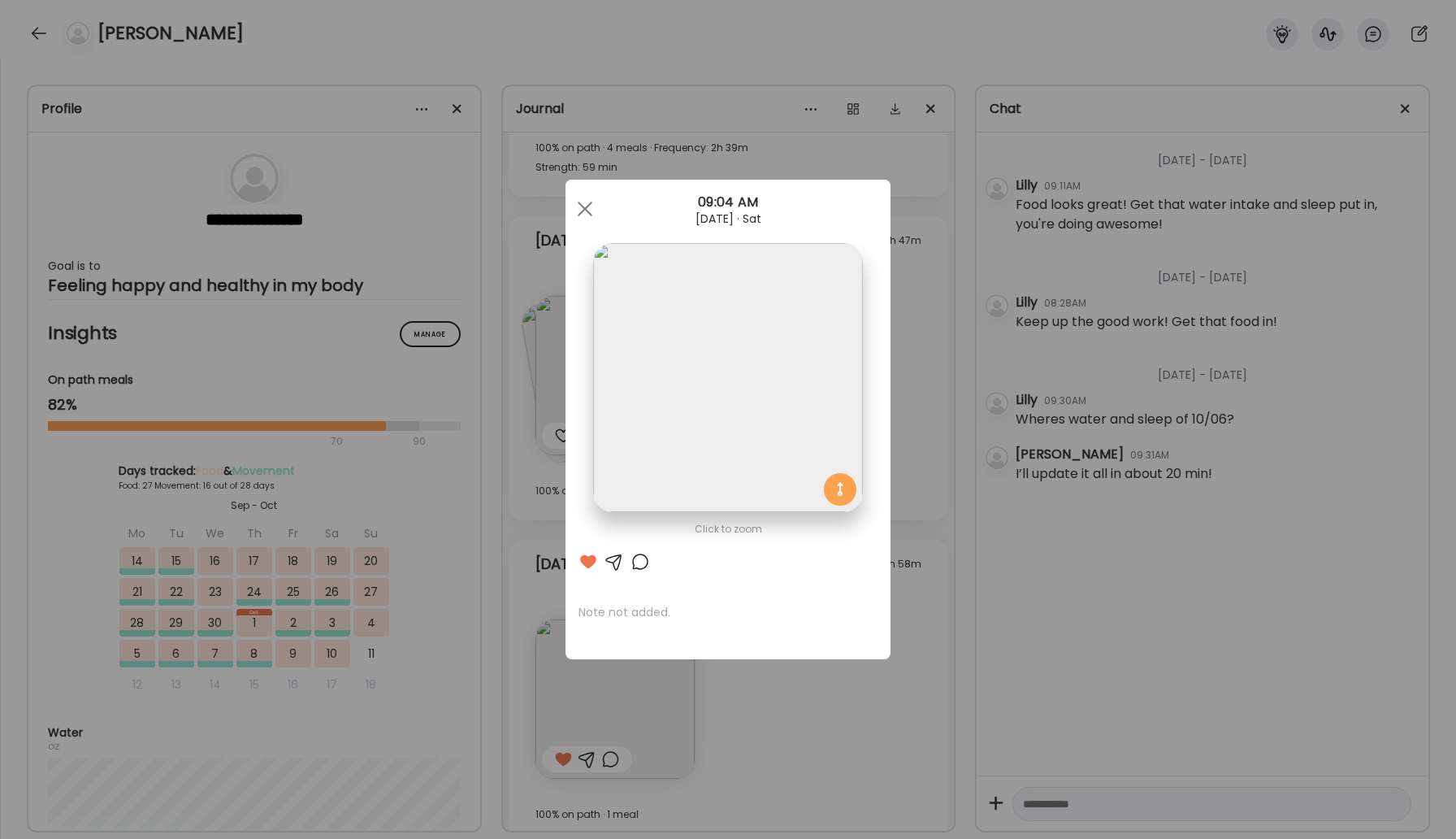
click at [43, 33] on div "Ate Coach Dashboard Wahoo! It’s official Take a moment to set up your Coach Pro…" at bounding box center [728, 420] width 1456 height 839
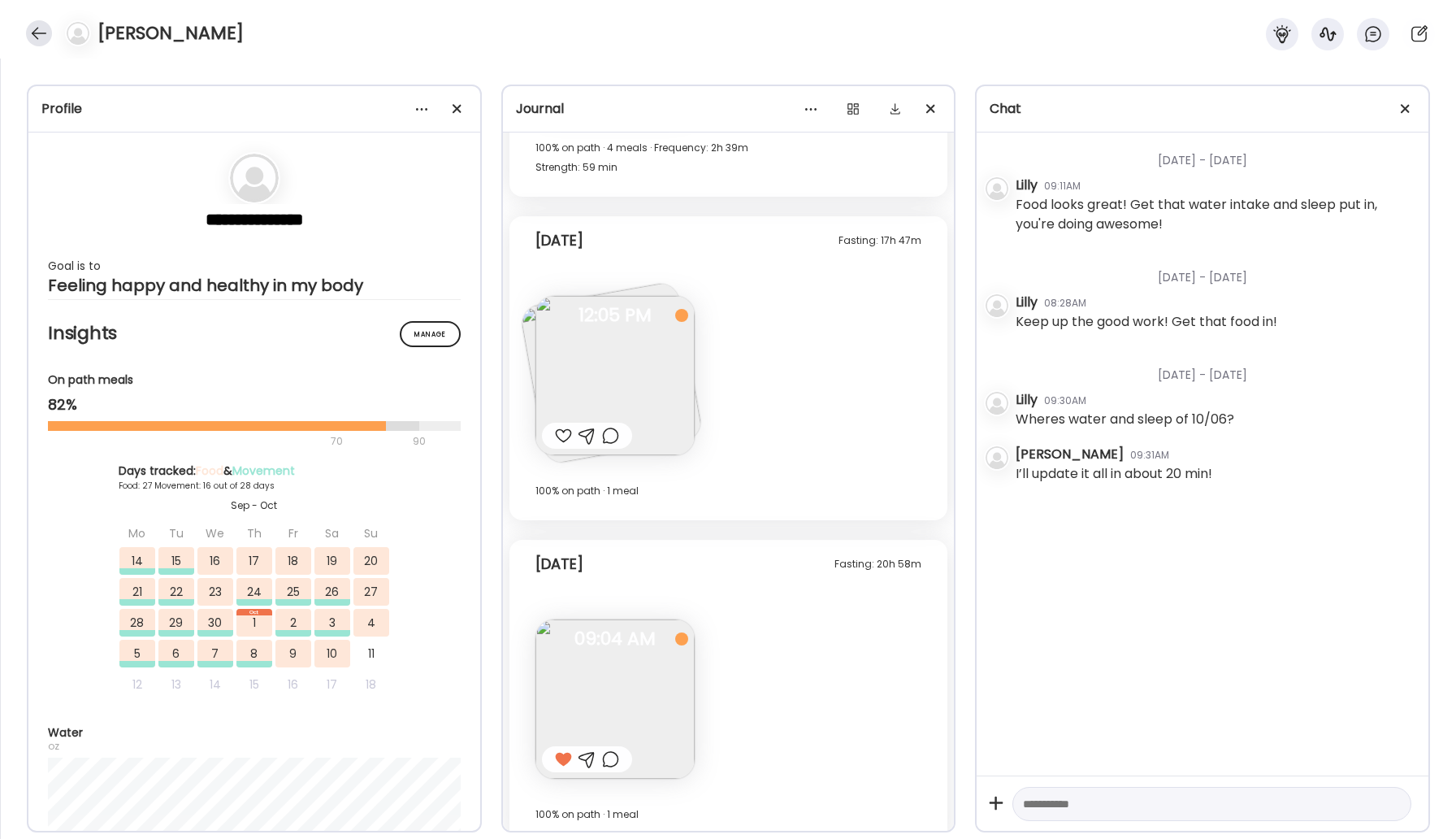
click at [45, 38] on div at bounding box center [39, 33] width 26 height 26
